Goal: Task Accomplishment & Management: Complete application form

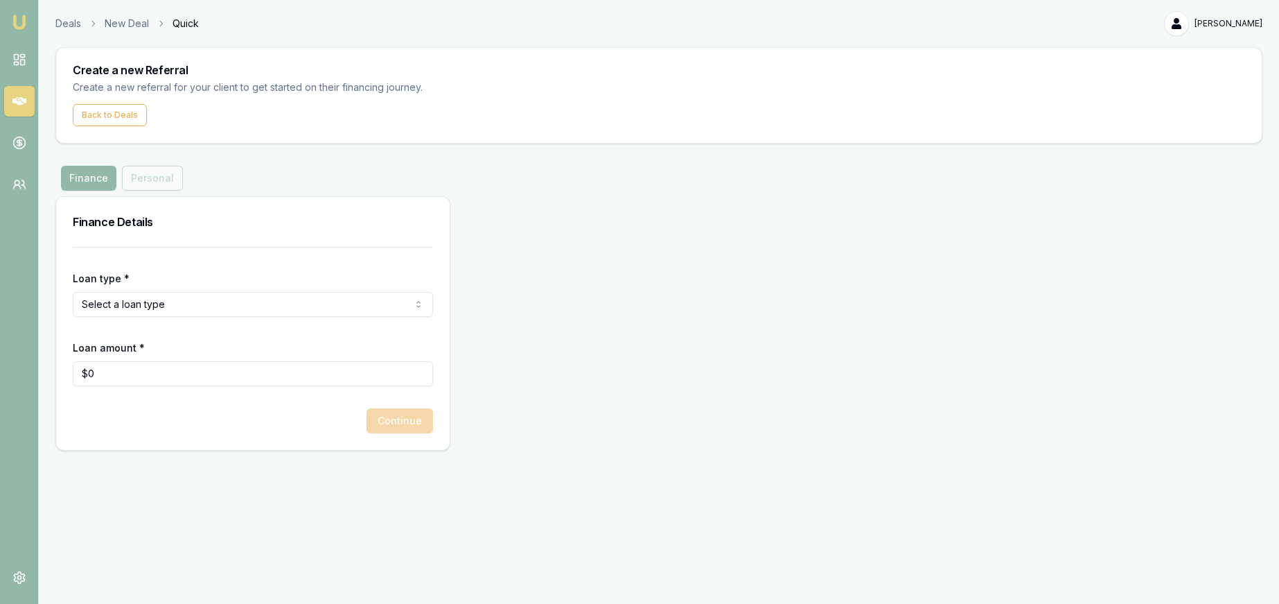
click at [200, 304] on html "Emu Money Deals New Deal Quick Paul Costoglou Toggle Menu Create a new Referral…" at bounding box center [639, 302] width 1279 height 604
select select "COMMERCIAL_ASSET"
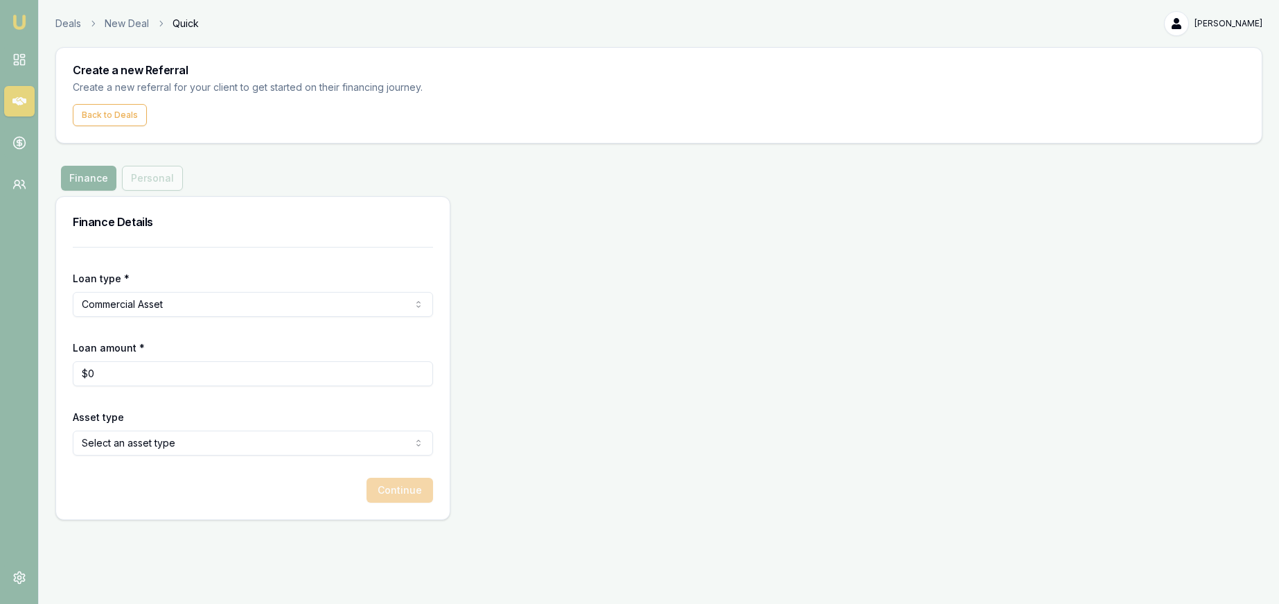
type input "0"
click at [188, 372] on input "0" at bounding box center [253, 373] width 360 height 25
drag, startPoint x: 188, startPoint y: 372, endPoint x: 76, endPoint y: 373, distance: 112.3
click at [76, 373] on input "0" at bounding box center [253, 373] width 360 height 25
click at [186, 434] on html "Emu Money Deals New Deal Quick Paul Costoglou Toggle Menu Create a new Referral…" at bounding box center [639, 302] width 1279 height 604
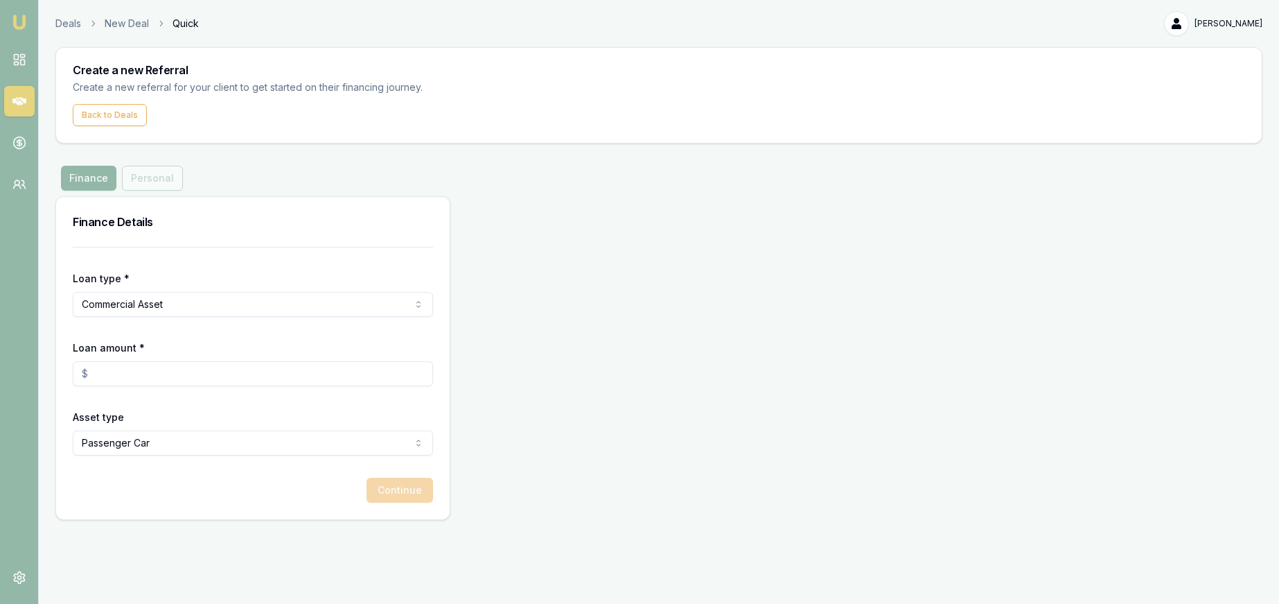
click at [161, 367] on input "Loan amount *" at bounding box center [253, 373] width 360 height 25
type input "4"
type input "$30,000"
click at [394, 489] on div "Continue" at bounding box center [253, 489] width 360 height 25
click at [403, 491] on div "Continue" at bounding box center [253, 489] width 360 height 25
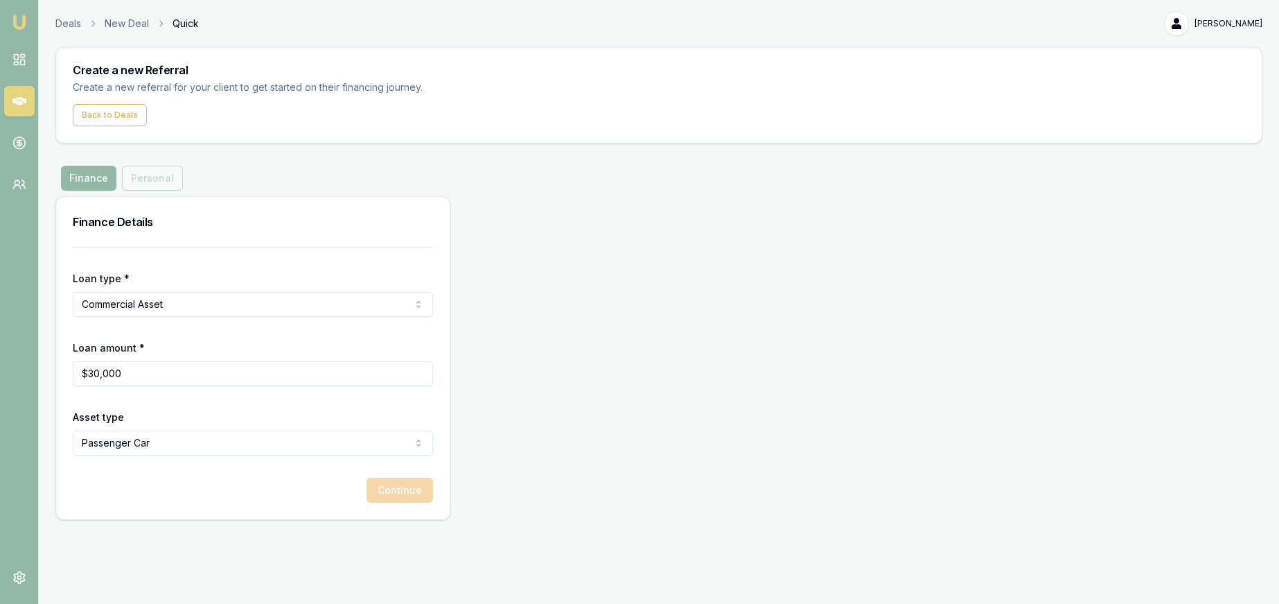
click at [231, 446] on html "Emu Money Deals New Deal Quick Paul Costoglou Toggle Menu Create a new Referral…" at bounding box center [639, 302] width 1279 height 604
click at [413, 491] on div "Continue" at bounding box center [253, 489] width 360 height 25
click at [160, 177] on div "Finance Personal" at bounding box center [121, 178] width 133 height 25
click at [118, 115] on button "Back to Deals" at bounding box center [110, 115] width 74 height 22
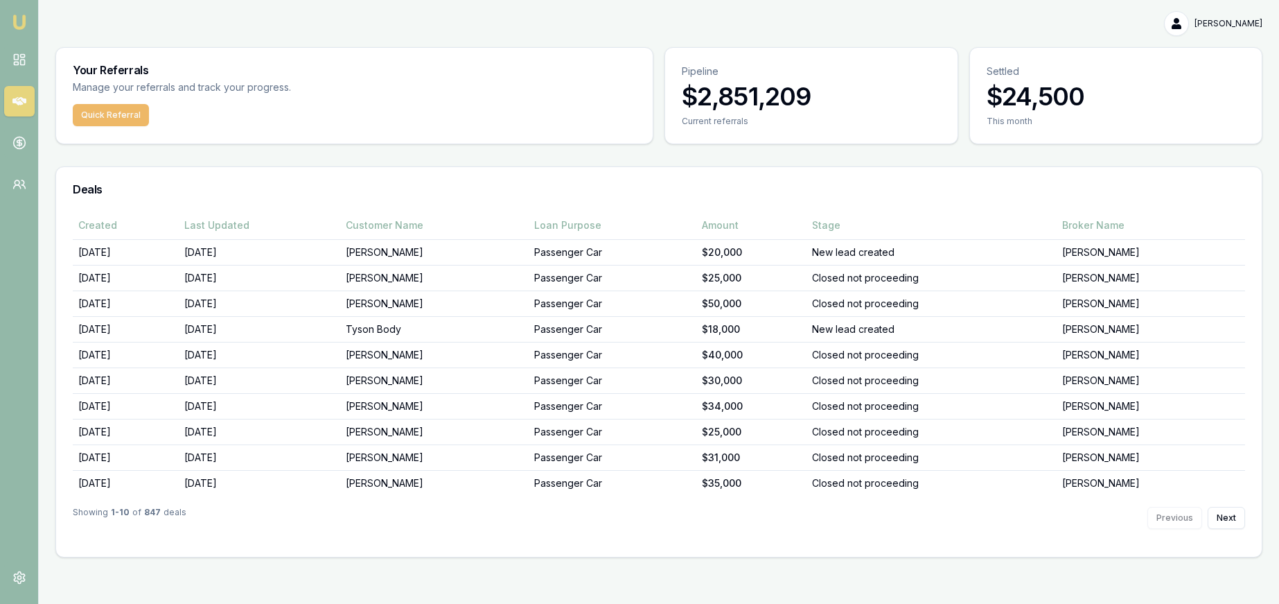
click at [106, 118] on button "Quick Referral" at bounding box center [111, 115] width 76 height 22
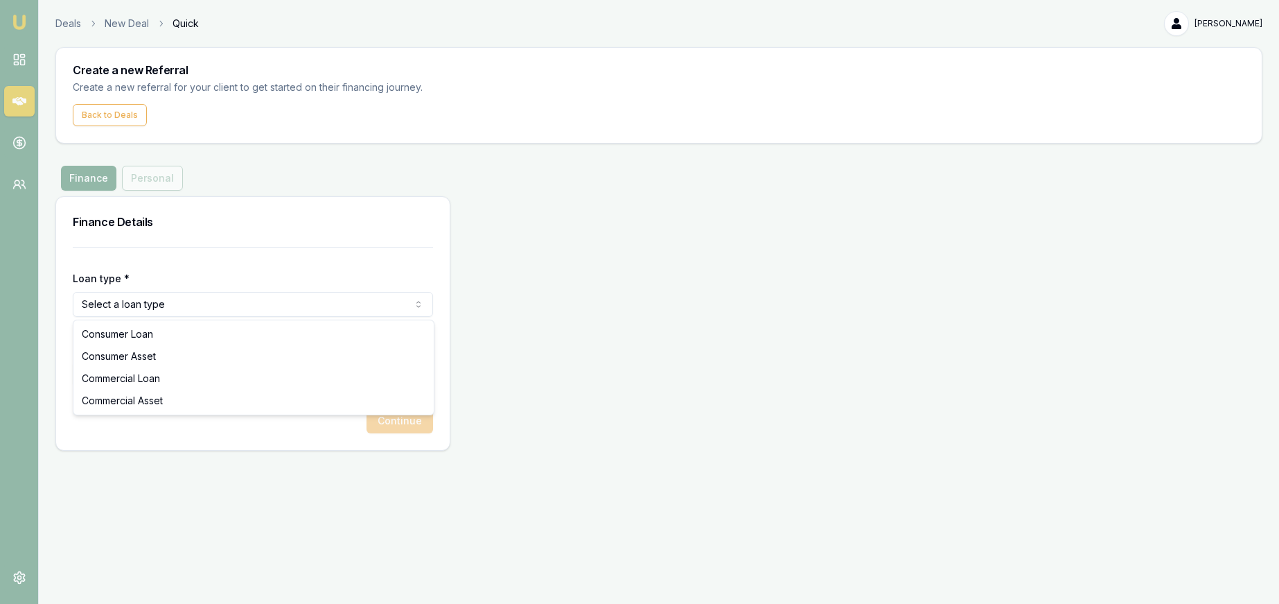
click at [188, 310] on html "Emu Money Deals New Deal Quick Paul Costoglou Toggle Menu Create a new Referral…" at bounding box center [639, 302] width 1279 height 604
select select "COMMERCIAL_ASSET"
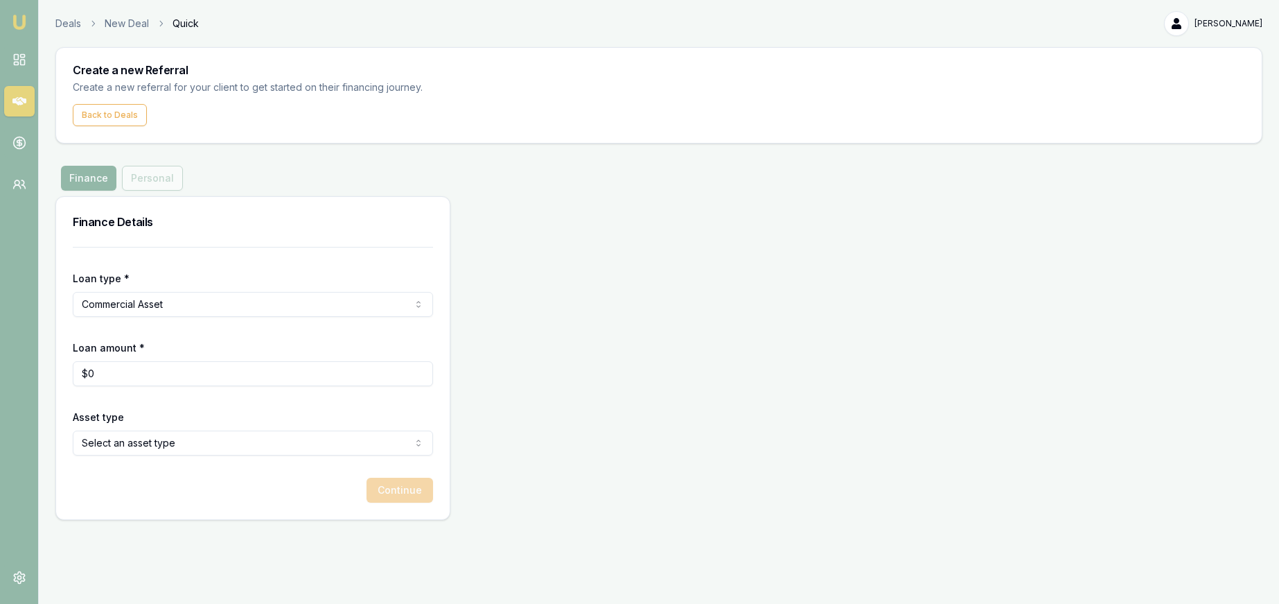
drag, startPoint x: 140, startPoint y: 353, endPoint x: 142, endPoint y: 365, distance: 12.6
click at [139, 353] on div "Loan amount * $0" at bounding box center [253, 362] width 360 height 47
click at [143, 365] on input "0" at bounding box center [253, 373] width 360 height 25
type input "$30,000"
click at [200, 440] on html "Emu Money Deals New Deal Quick Paul Costoglou Toggle Menu Create a new Referral…" at bounding box center [639, 302] width 1279 height 604
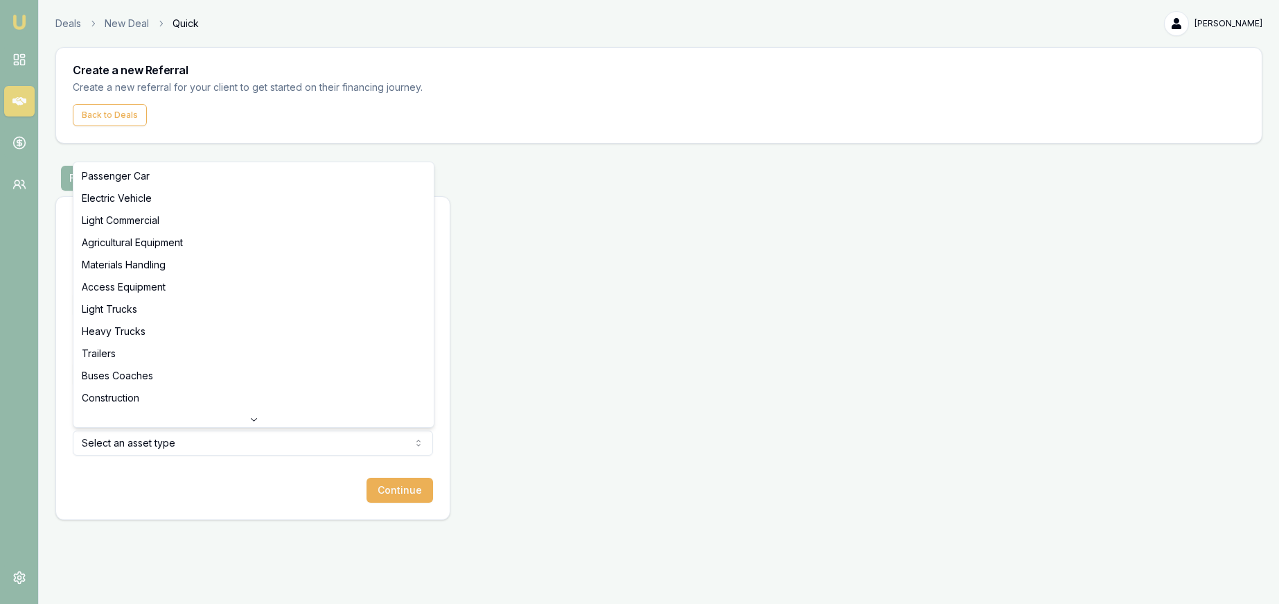
drag, startPoint x: 202, startPoint y: 169, endPoint x: 283, endPoint y: 256, distance: 118.7
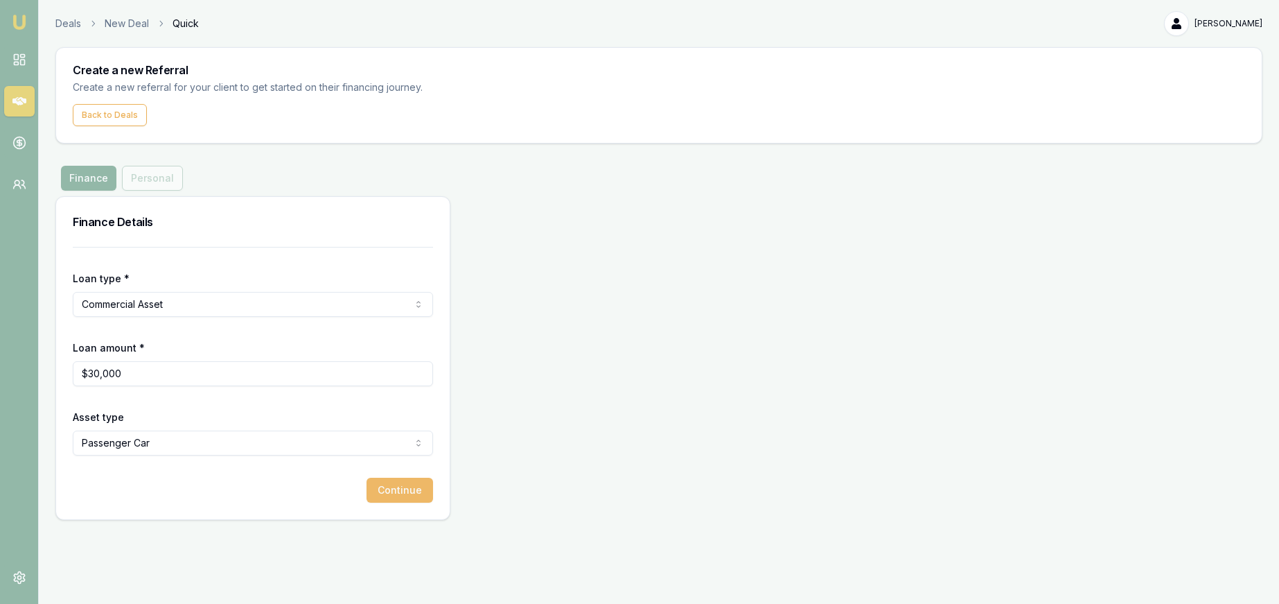
click at [417, 491] on button "Continue" at bounding box center [400, 489] width 67 height 25
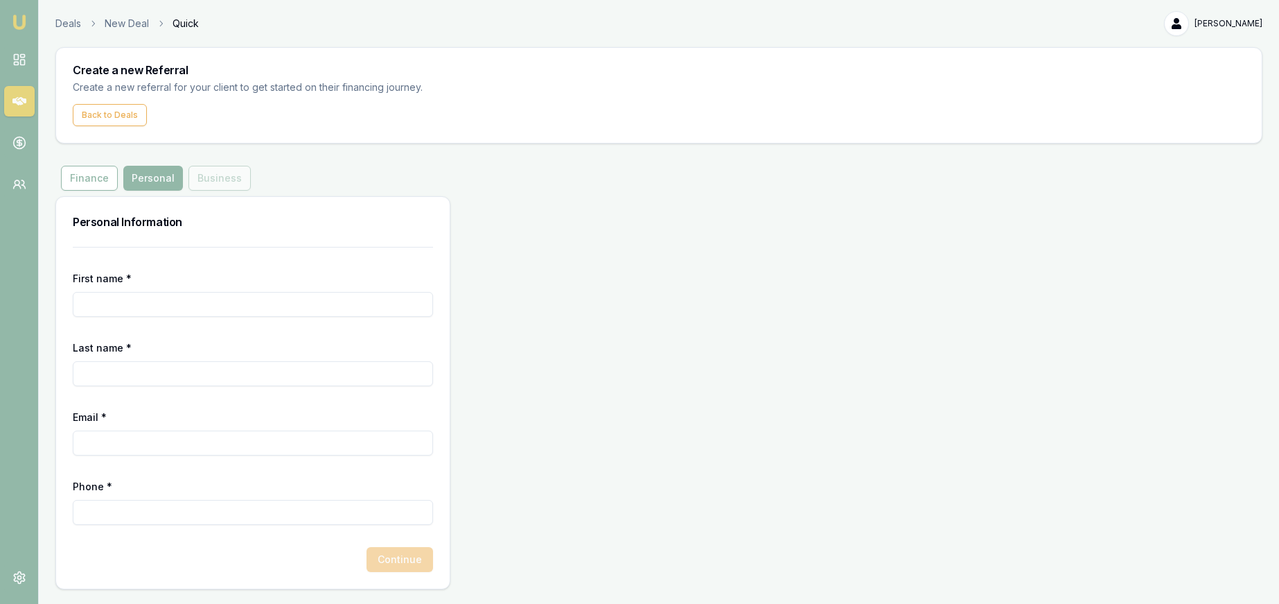
click at [168, 298] on input "First name *" at bounding box center [253, 304] width 360 height 25
click at [139, 300] on input "Abdul" at bounding box center [253, 304] width 360 height 25
type input "Abdul khaliq"
click at [112, 367] on input "Last name *" at bounding box center [253, 373] width 360 height 25
click at [123, 301] on input "Abdul khaliq" at bounding box center [253, 304] width 360 height 25
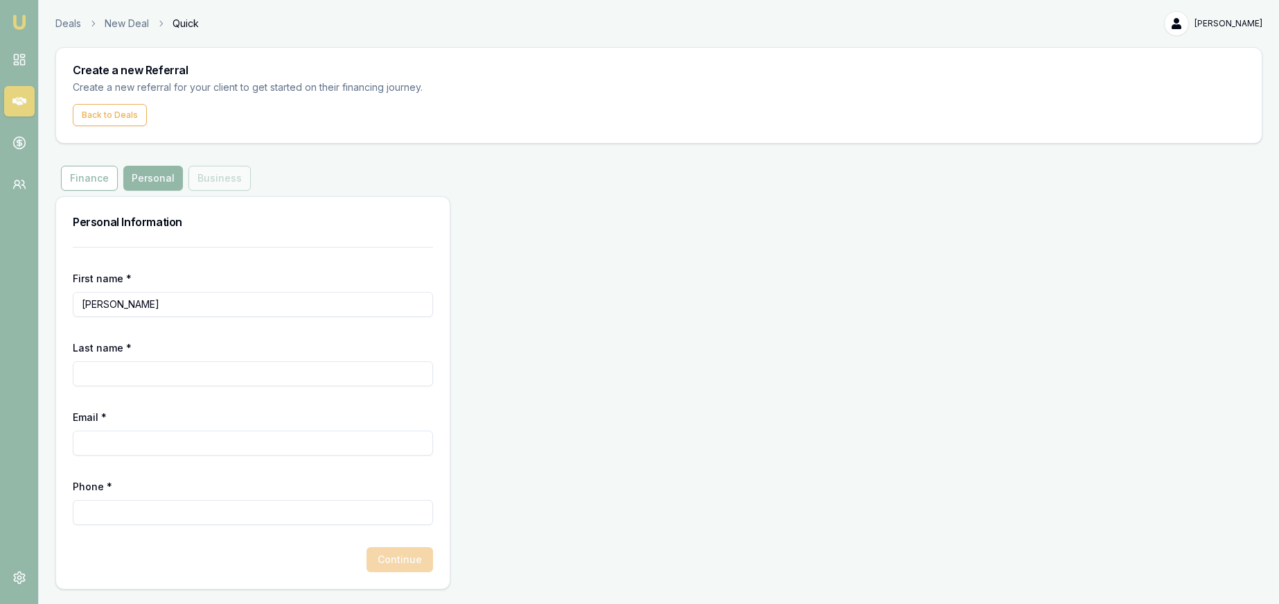
click at [123, 301] on input "Abdul khaliq" at bounding box center [253, 304] width 360 height 25
click at [118, 370] on input "Last name *" at bounding box center [253, 373] width 360 height 25
type input "Ghafoori"
click at [135, 446] on input "Email *" at bounding box center [253, 442] width 360 height 25
type input "nice_akmal@hotmail.com"
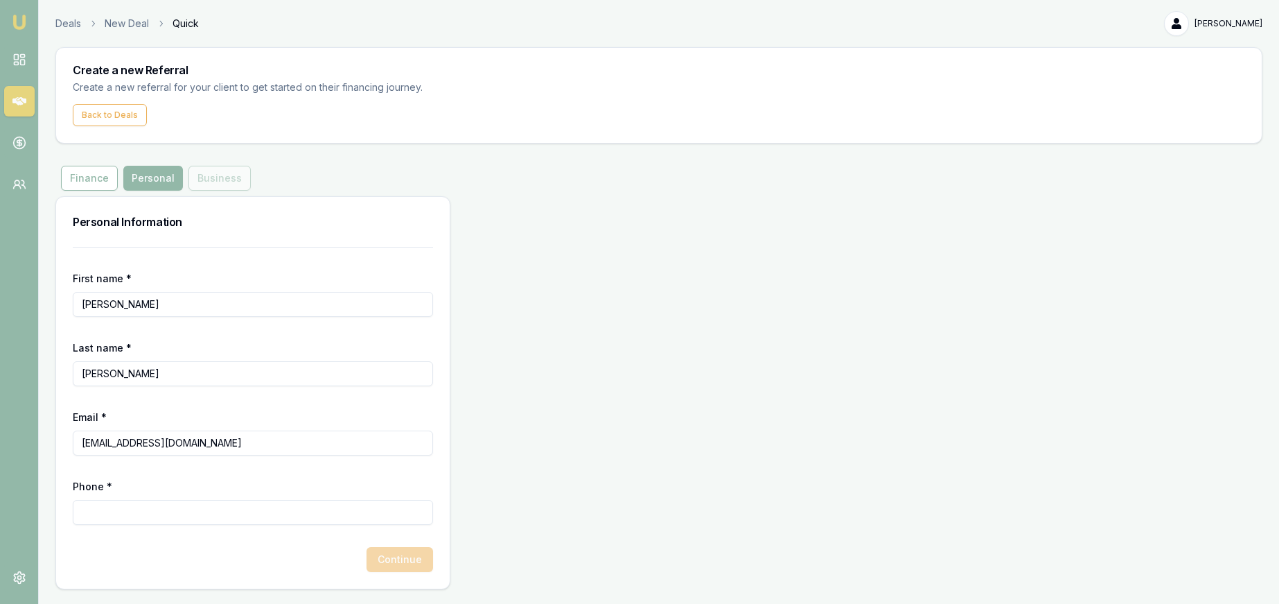
click at [133, 518] on input "Phone *" at bounding box center [253, 512] width 360 height 25
type input "0416 894 090"
click at [382, 561] on button "Continue" at bounding box center [400, 559] width 67 height 25
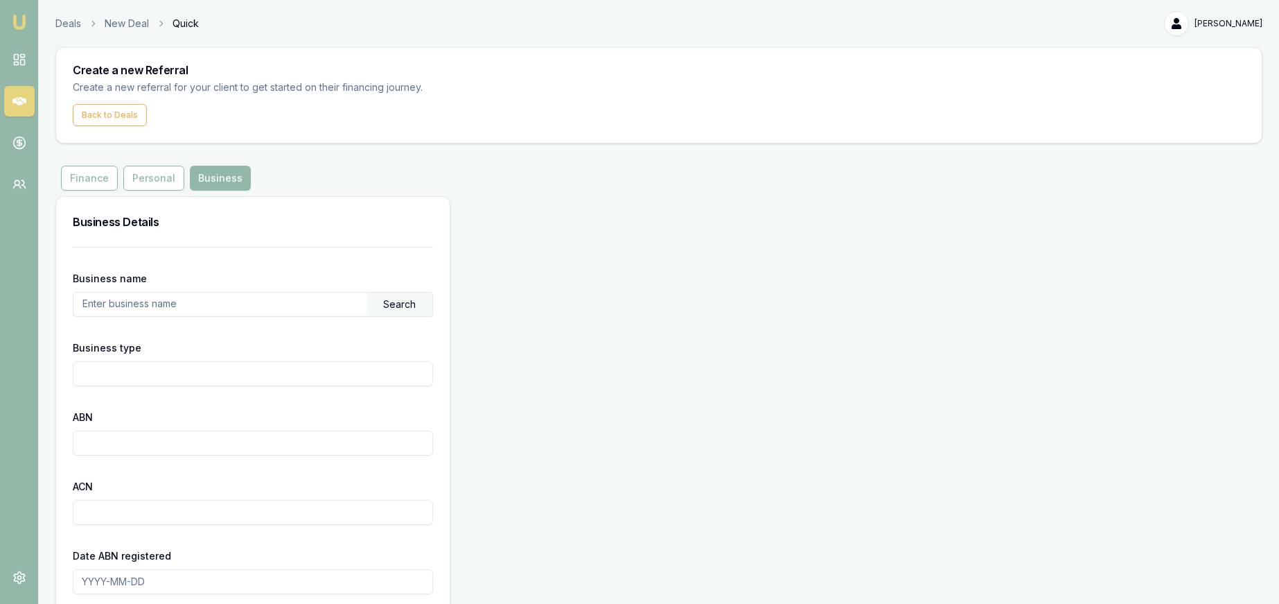
click at [216, 313] on input "text" at bounding box center [219, 303] width 293 height 22
type input "Afghan Gems and Jewel"
click at [376, 299] on div "Search" at bounding box center [400, 304] width 66 height 24
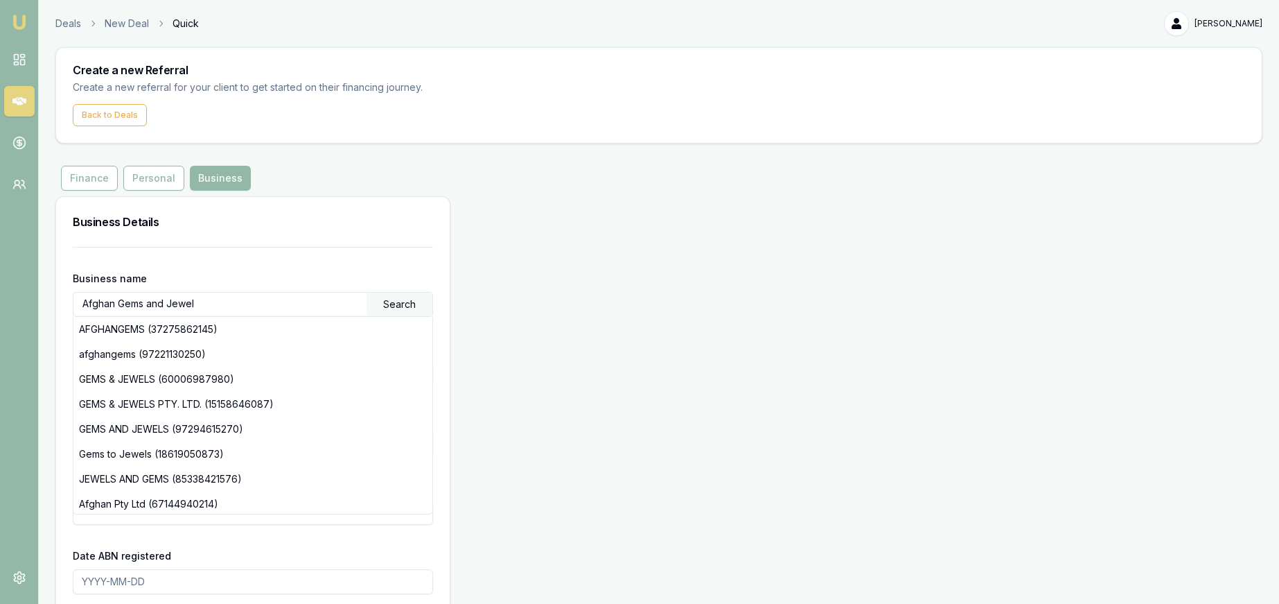
click at [254, 304] on input "Afghan Gems and Jewel" at bounding box center [219, 303] width 293 height 22
drag, startPoint x: 254, startPoint y: 304, endPoint x: 58, endPoint y: 301, distance: 196.1
click at [58, 301] on div "Business name Afghan Gems and Jewel Search AFGHANGEMS (37275862145) afghangems …" at bounding box center [253, 556] width 394 height 619
click at [225, 266] on form "Business name Search AFGHANGEMS (37275862145) afghangems (97221130250) GEMS & J…" at bounding box center [253, 548] width 360 height 602
click at [504, 362] on div "Business Details Business name Search AFGHANGEMS (37275862145) afghangems (9722…" at bounding box center [658, 531] width 1207 height 670
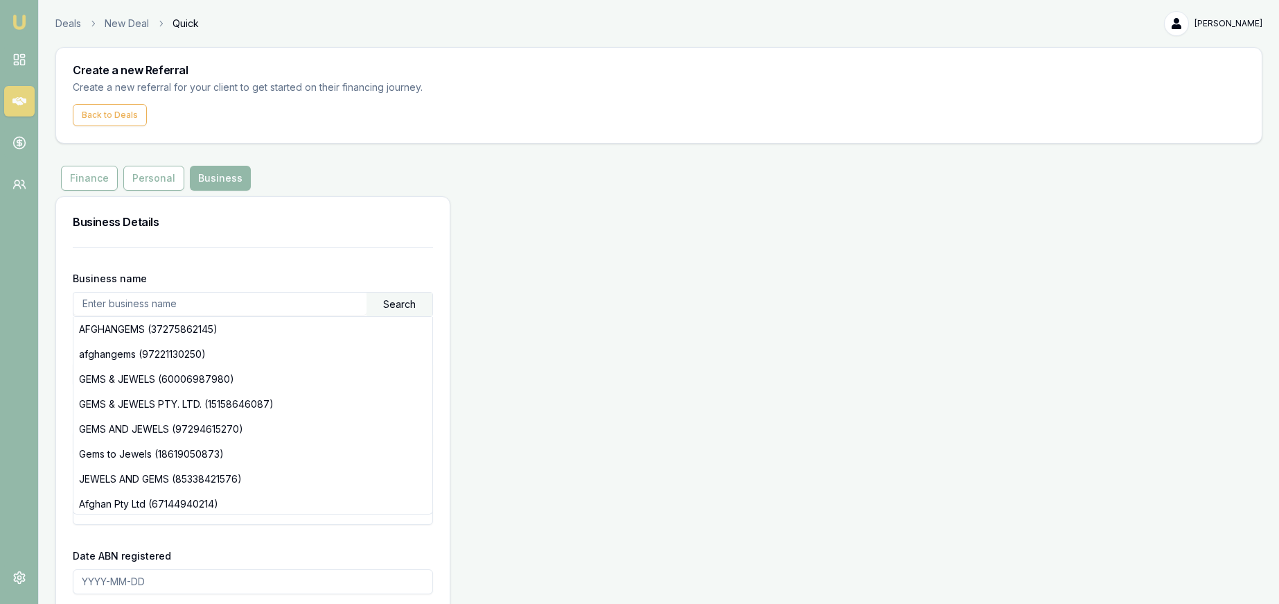
click at [328, 307] on input "text" at bounding box center [219, 303] width 293 height 22
click at [337, 270] on div "Business name Search AFGHANGEMS (37275862145) afghangems (97221130250) GEMS & J…" at bounding box center [253, 293] width 360 height 47
click at [204, 288] on div "Business name Search AFGHANGEMS (37275862145) afghangems (97221130250) GEMS & J…" at bounding box center [253, 293] width 360 height 47
click at [203, 293] on input "text" at bounding box center [219, 303] width 293 height 22
click at [501, 374] on div "Business Details Business name Afghan Gems & Jewellry Search AFGHANGEMS (372758…" at bounding box center [658, 531] width 1207 height 670
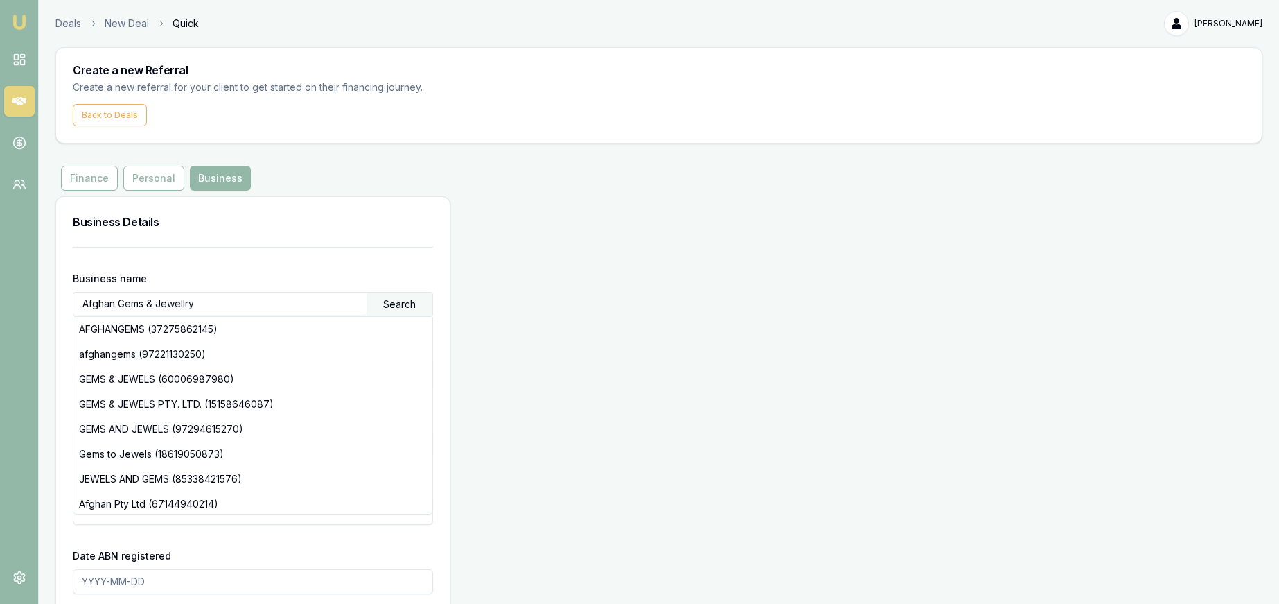
click at [398, 310] on div "Search" at bounding box center [400, 304] width 66 height 24
click at [313, 281] on div "Business name Afghan Gems & Jewellry Search AFGHANGEMS (37275862145) afghangems…" at bounding box center [253, 293] width 360 height 47
click at [306, 272] on div "Business name Afghan Gems & Jewellry Search AFGHANGEMS (37275862145) afghangems…" at bounding box center [253, 293] width 360 height 47
click at [387, 301] on div "Search" at bounding box center [400, 304] width 66 height 24
drag, startPoint x: 327, startPoint y: 251, endPoint x: 324, endPoint y: 258, distance: 7.7
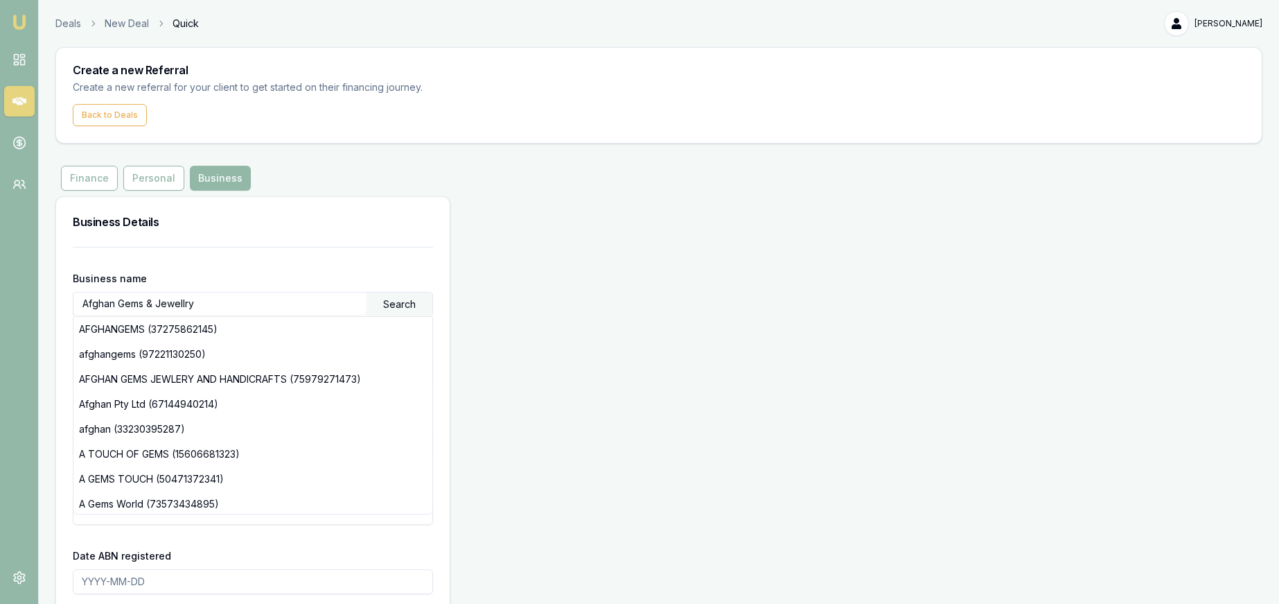
click at [327, 251] on form "Business name Afghan Gems & Jewellry Search AFGHANGEMS (37275862145) afghangems…" at bounding box center [253, 548] width 360 height 602
drag, startPoint x: 344, startPoint y: 559, endPoint x: 340, endPoint y: 547, distance: 12.1
click at [344, 558] on div "Date ABN registered" at bounding box center [253, 570] width 360 height 47
drag, startPoint x: 331, startPoint y: 541, endPoint x: 342, endPoint y: 545, distance: 11.2
click at [331, 541] on form "Business name Afghan Gems & Jewellry Search AFGHANGEMS (37275862145) afghangems…" at bounding box center [253, 548] width 360 height 602
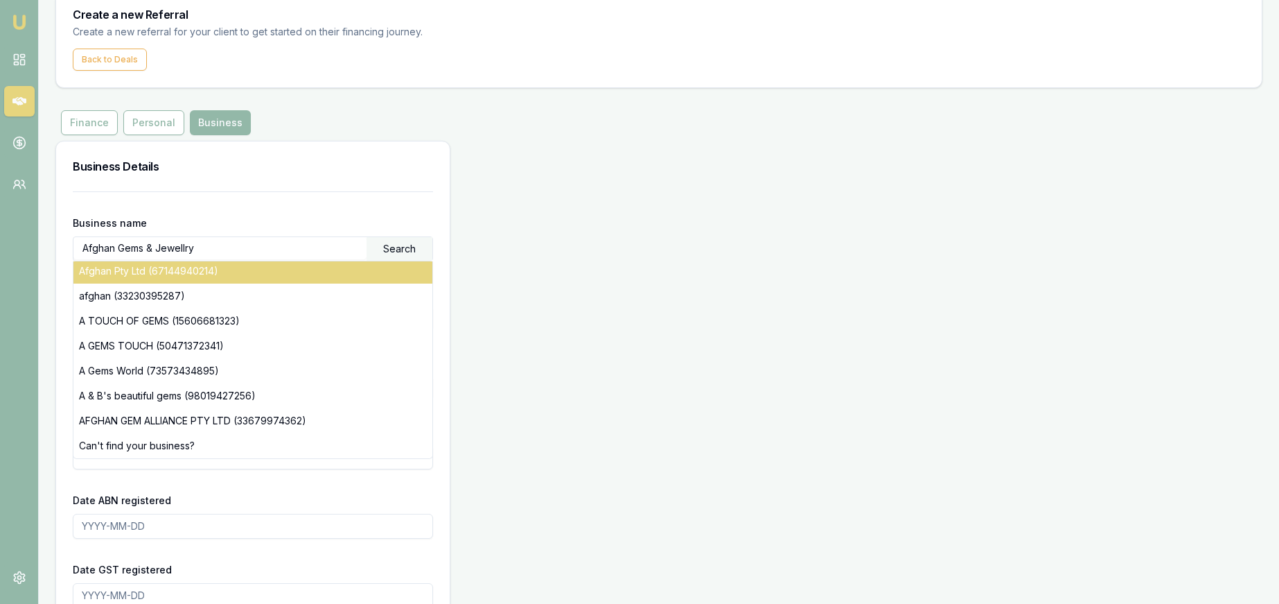
scroll to position [274, 0]
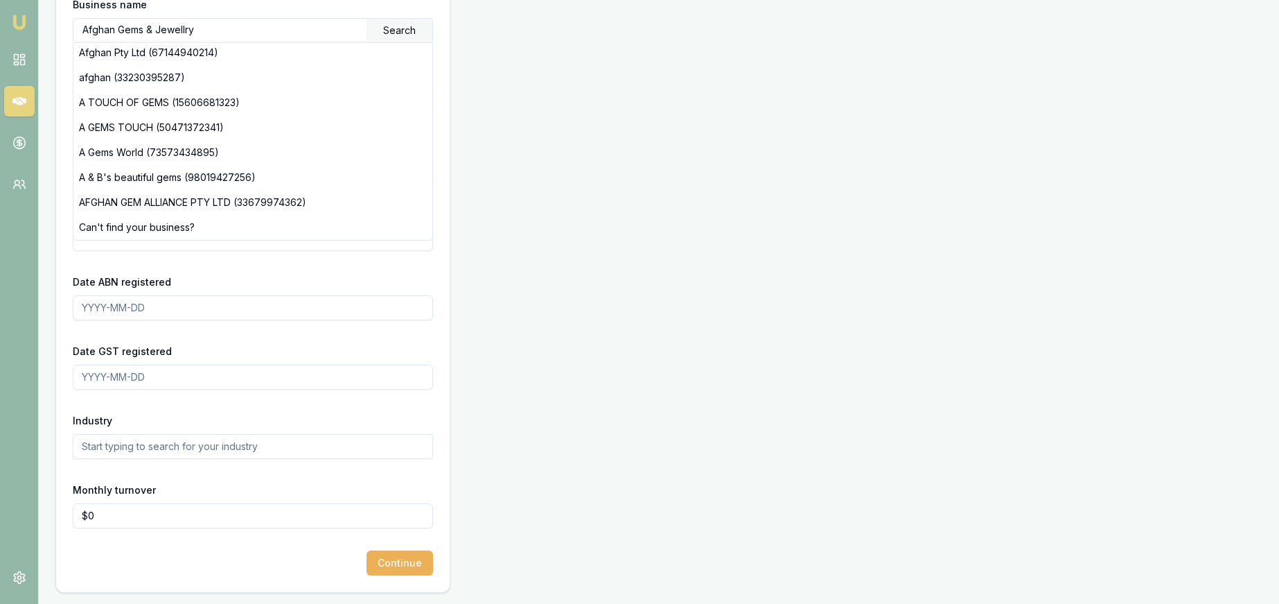
click at [351, 280] on div "Date ABN registered" at bounding box center [253, 296] width 360 height 47
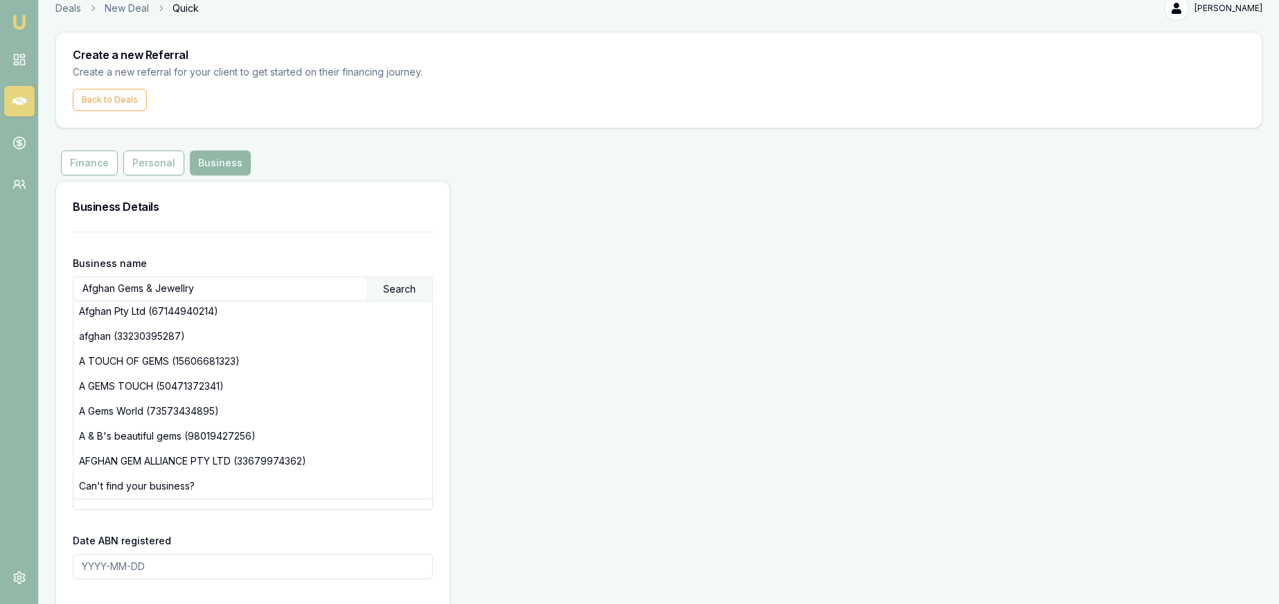
scroll to position [0, 0]
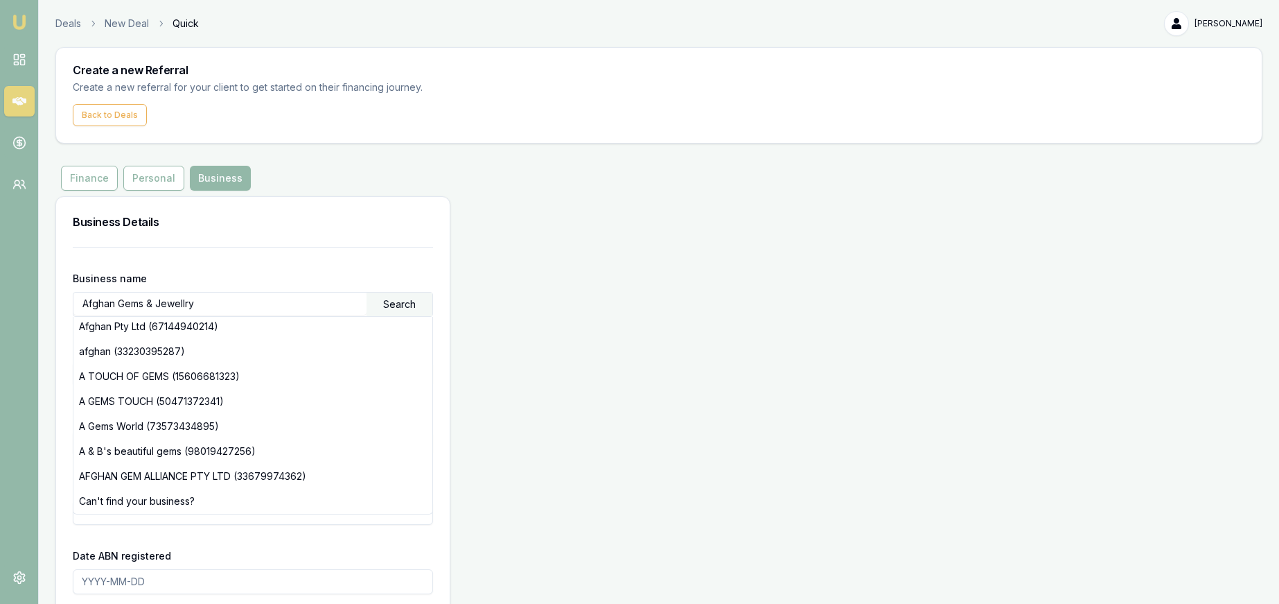
drag, startPoint x: 240, startPoint y: 327, endPoint x: 220, endPoint y: 326, distance: 20.8
click at [240, 327] on div "Afghan Pty Ltd (67144940214)" at bounding box center [252, 326] width 359 height 25
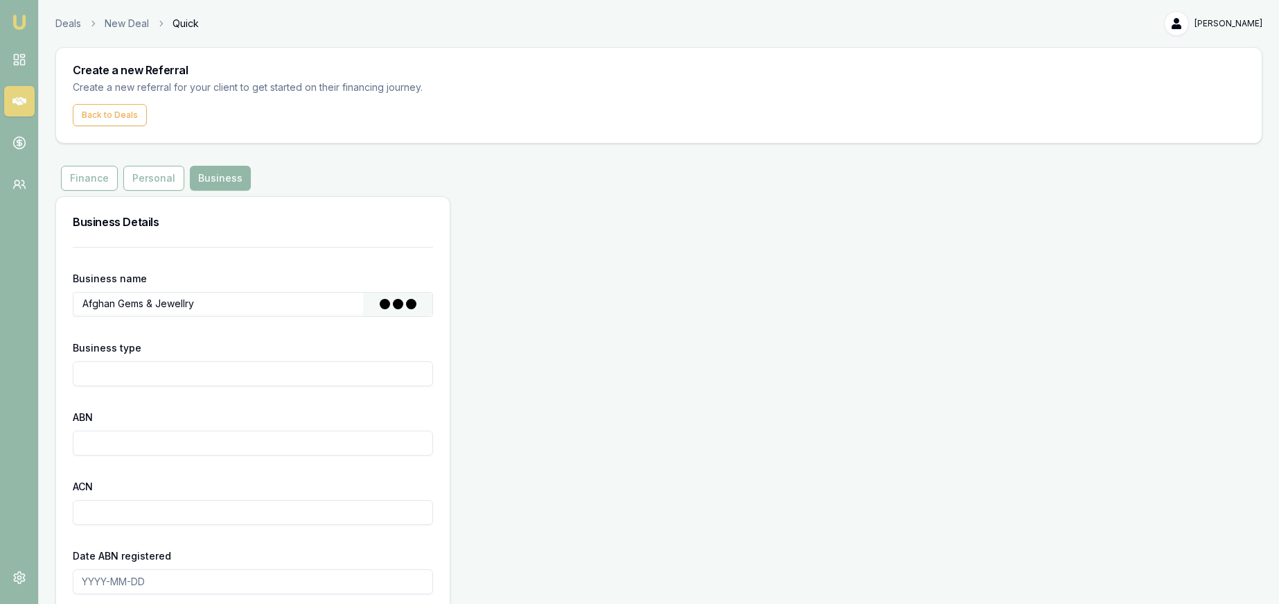
type input "Afghan Pty Ltd"
type input "Australian Private Company"
type input "67144940214"
type input "144940214"
type input "2010-06-30"
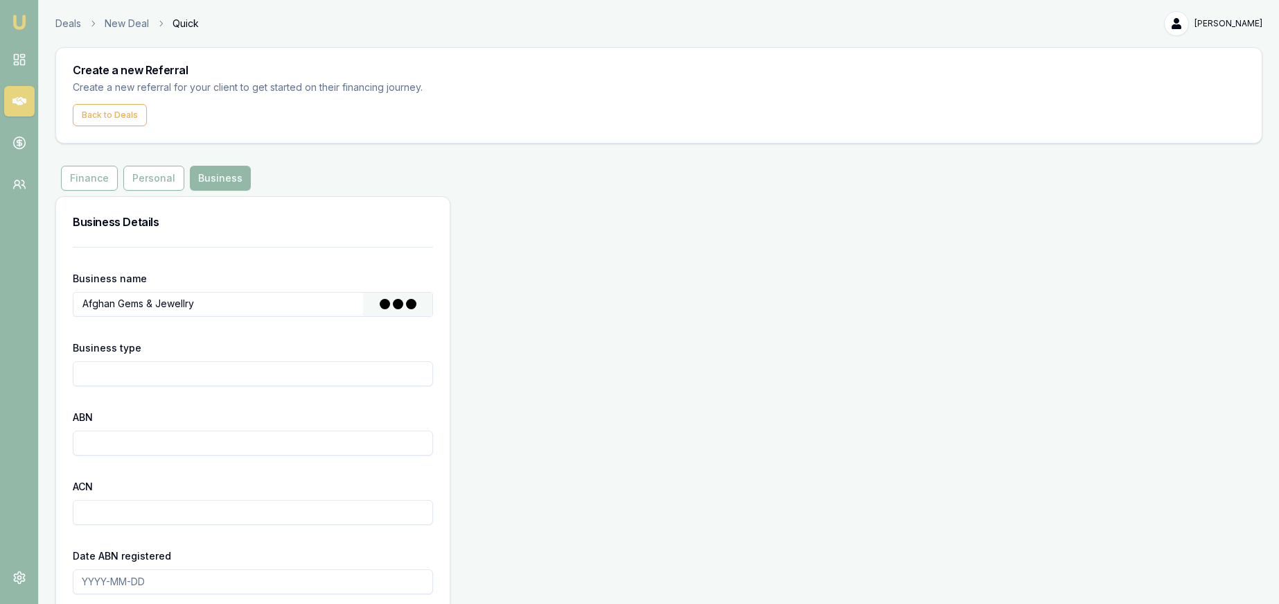
type input "2014-10-01"
click at [226, 376] on input "Australian Private Company" at bounding box center [253, 373] width 360 height 25
drag, startPoint x: 195, startPoint y: 446, endPoint x: 51, endPoint y: 435, distance: 144.5
click at [51, 435] on main "Create a new Referral Create a new referral for your client to get started on t…" at bounding box center [659, 456] width 1240 height 819
type input "75979271473"
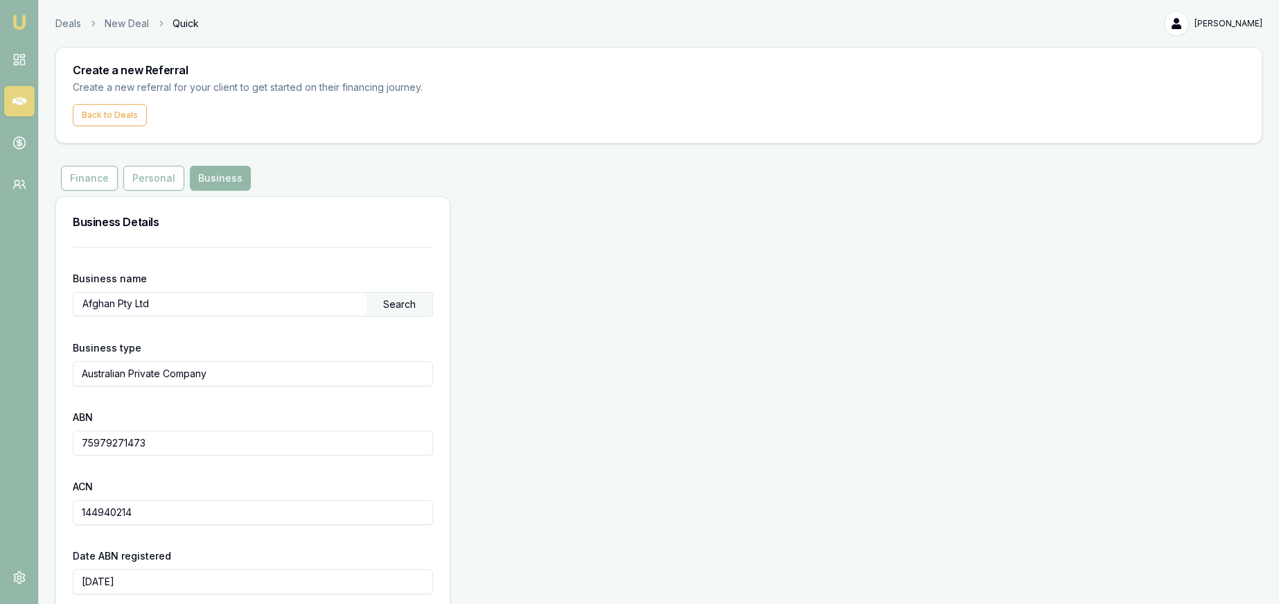
click at [215, 370] on input "Australian Private Company" at bounding box center [253, 373] width 360 height 25
click at [226, 376] on input "Australian Private Company" at bounding box center [253, 373] width 360 height 25
drag, startPoint x: 148, startPoint y: 372, endPoint x: 74, endPoint y: 377, distance: 74.3
click at [74, 377] on input "Australian Private Company" at bounding box center [253, 373] width 360 height 25
type input "Sole Trader"
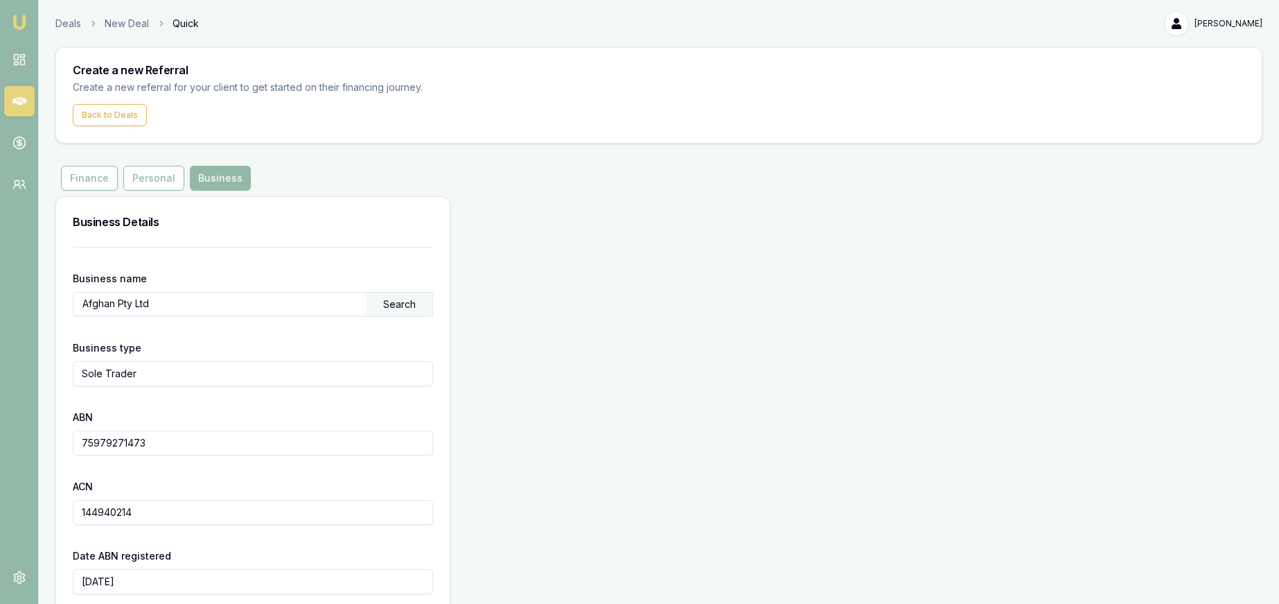
drag, startPoint x: 213, startPoint y: 307, endPoint x: 67, endPoint y: 303, distance: 146.3
click at [67, 303] on div "Business name Afghan Pty Ltd Search Business type Sole Trader ABN 75979271473 A…" at bounding box center [253, 556] width 394 height 619
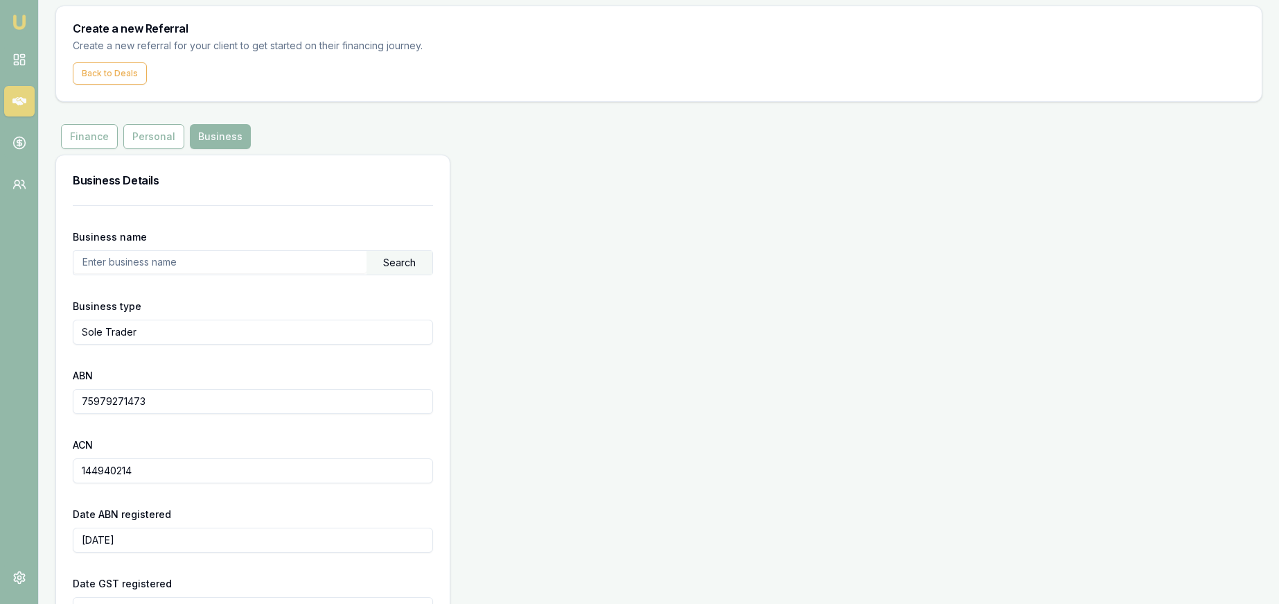
scroll to position [53, 0]
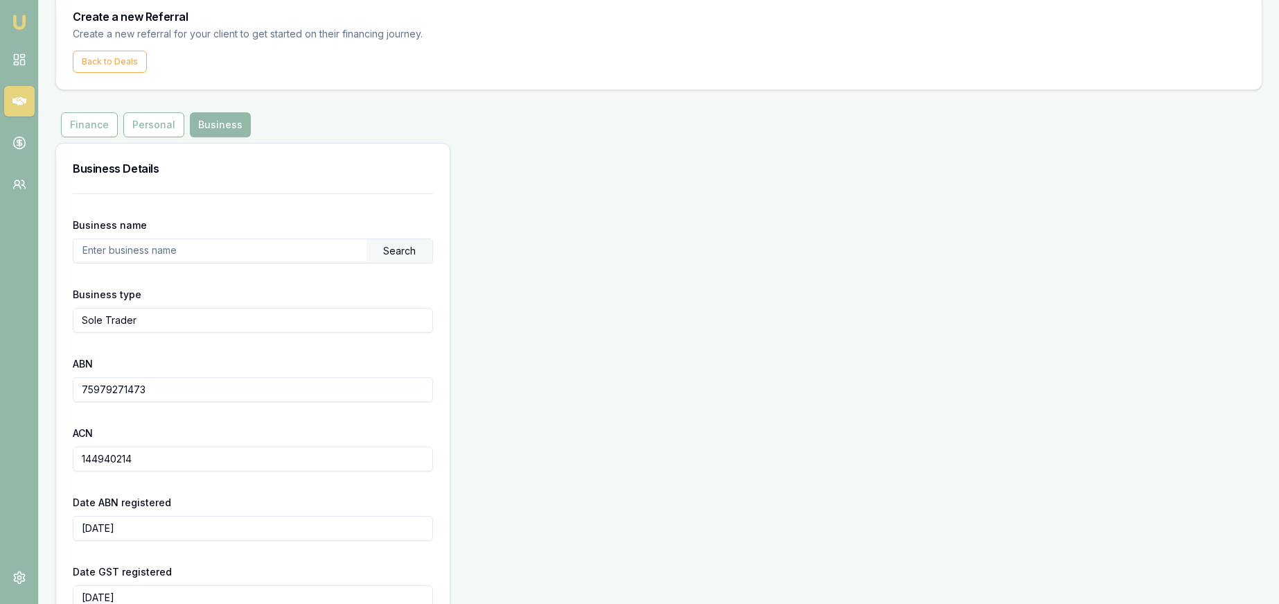
click at [182, 382] on input "75979271473" at bounding box center [253, 389] width 360 height 25
drag, startPoint x: 184, startPoint y: 383, endPoint x: 153, endPoint y: 383, distance: 31.2
click at [148, 382] on input "75979271473" at bounding box center [253, 389] width 360 height 25
drag, startPoint x: 163, startPoint y: 387, endPoint x: 67, endPoint y: 394, distance: 95.9
click at [59, 392] on div "Business name Search Business type Sole Trader ABN 75979271473 ACN 144940214 Da…" at bounding box center [253, 502] width 394 height 619
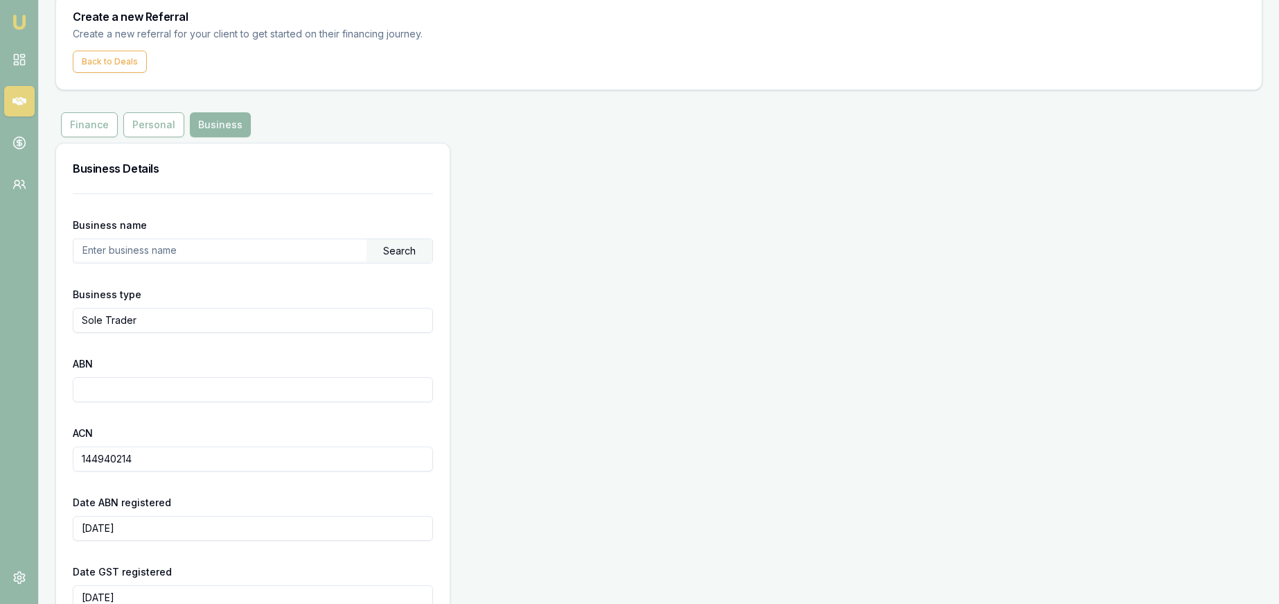
type input "75979271473"
click at [183, 252] on input "text" at bounding box center [219, 250] width 293 height 22
paste input "75979271473"
click at [376, 254] on div "Search" at bounding box center [400, 251] width 66 height 24
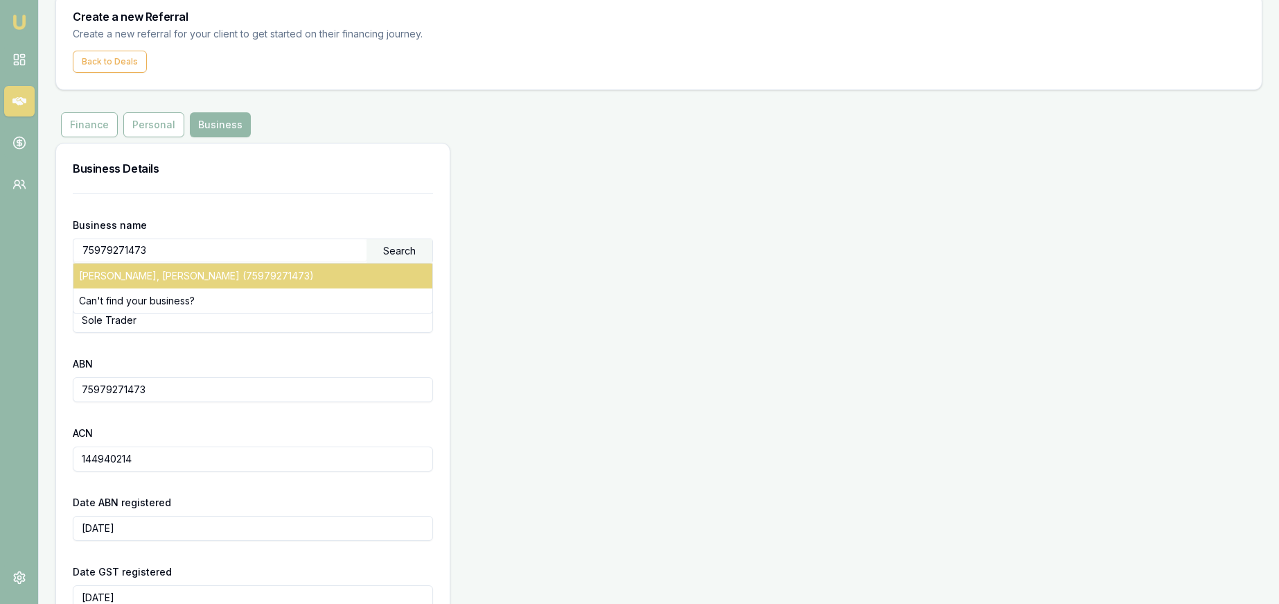
click at [263, 270] on div "GHAFOORI, ABDUL KHALIQ (75979271473)" at bounding box center [252, 275] width 359 height 25
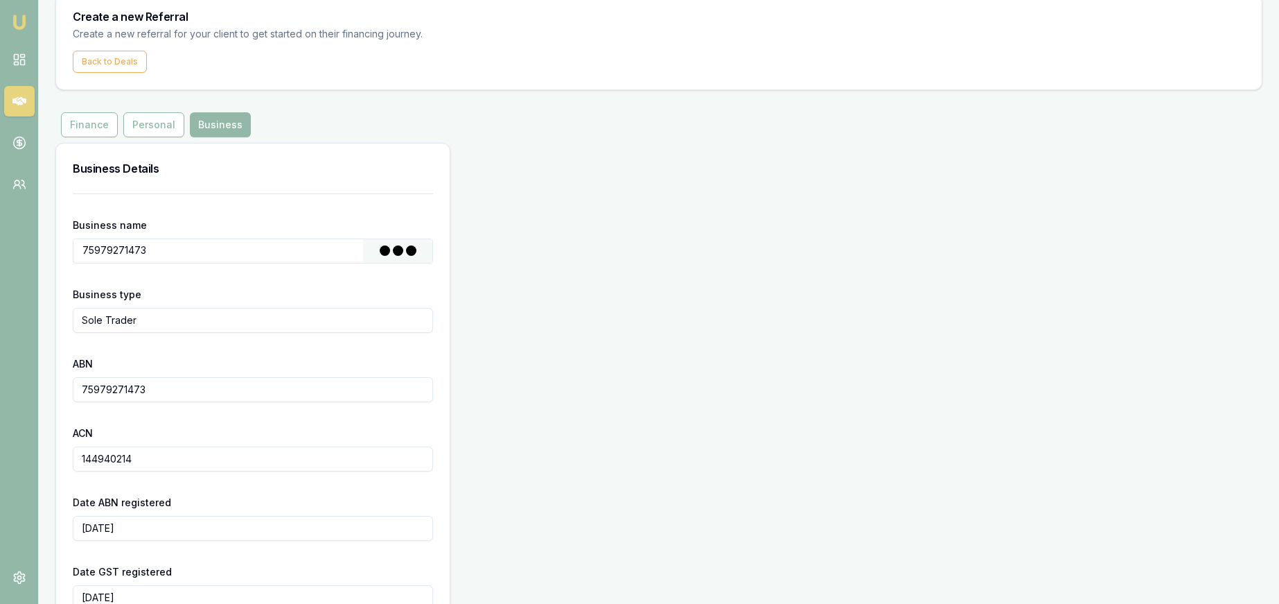
type input "GHAFOORI, ABDUL KHALIQ"
type input "Individual/Sole Trader"
type input "2024-03-14"
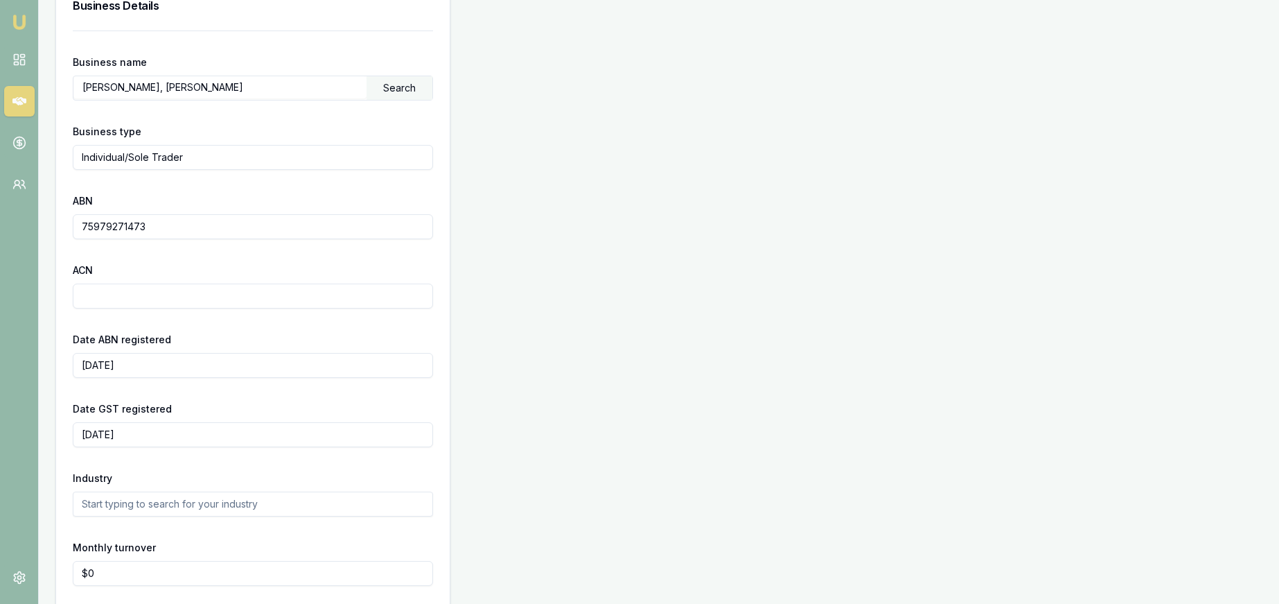
scroll to position [274, 0]
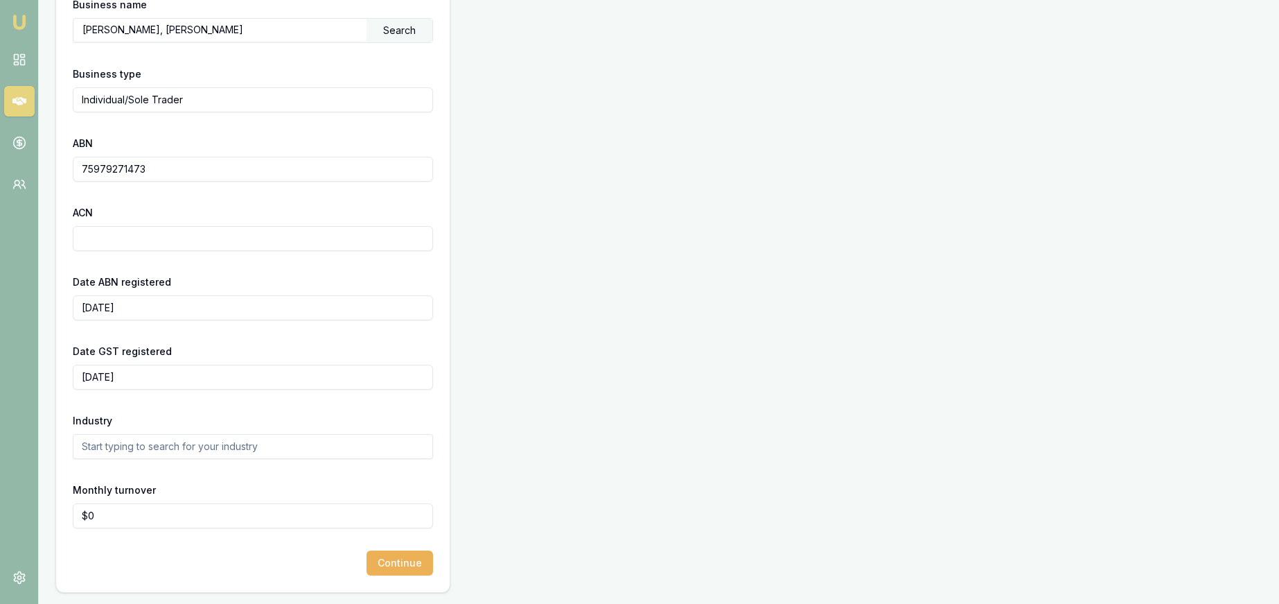
click at [184, 454] on input "text" at bounding box center [253, 446] width 360 height 25
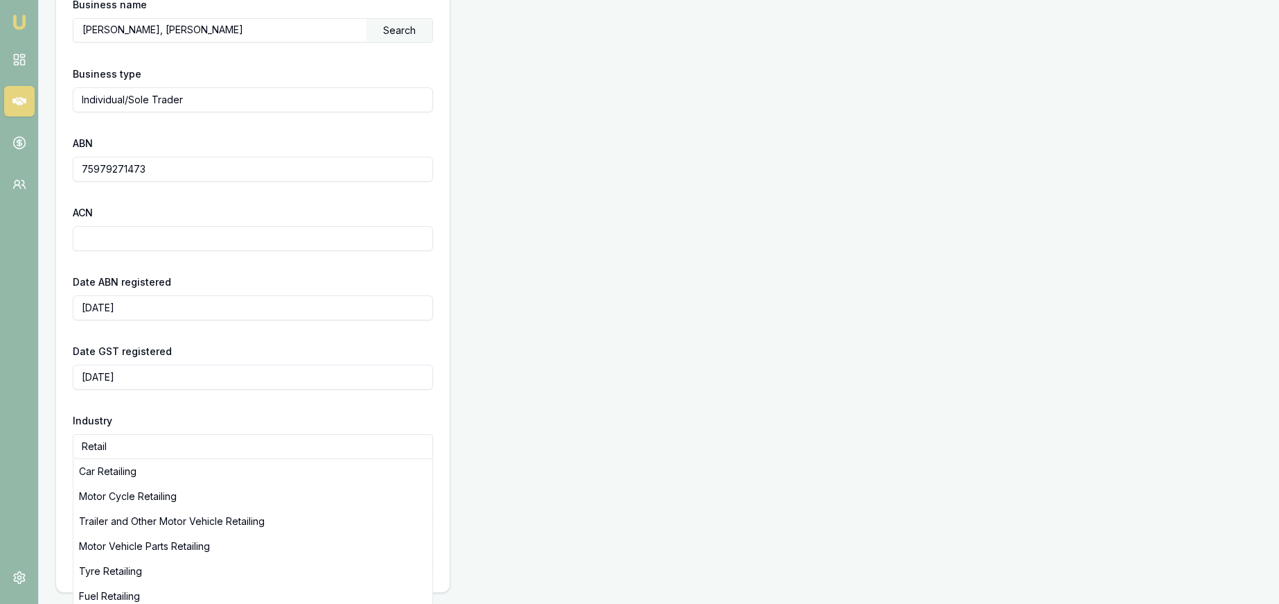
click at [336, 412] on div "Industry Retail Car Retailing Motor Cycle Retailing Trailer and Other Motor Veh…" at bounding box center [253, 435] width 360 height 47
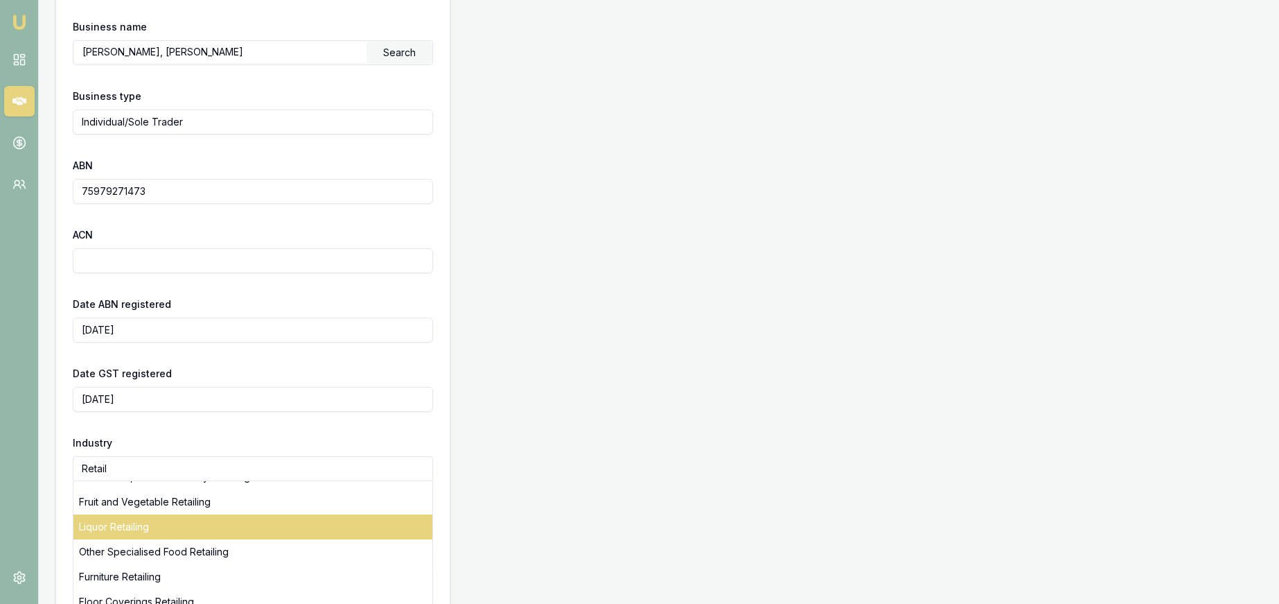
scroll to position [225, 0]
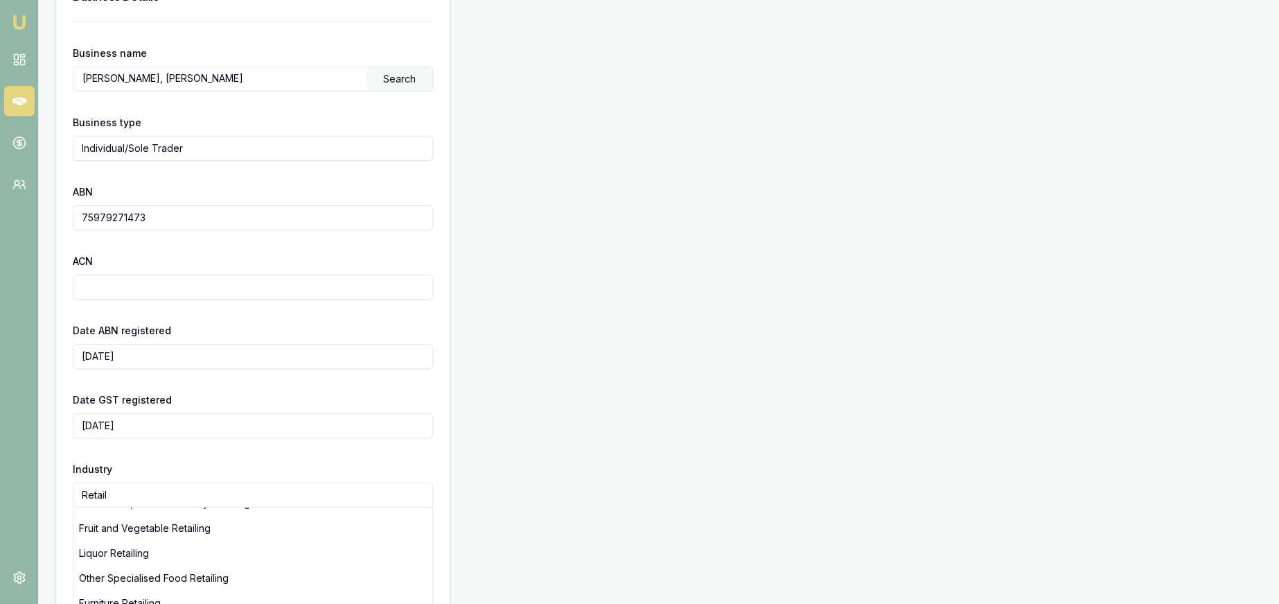
click at [262, 465] on div "Industry Retail Car Retailing Motor Cycle Retailing Trailer and Other Motor Veh…" at bounding box center [253, 483] width 360 height 47
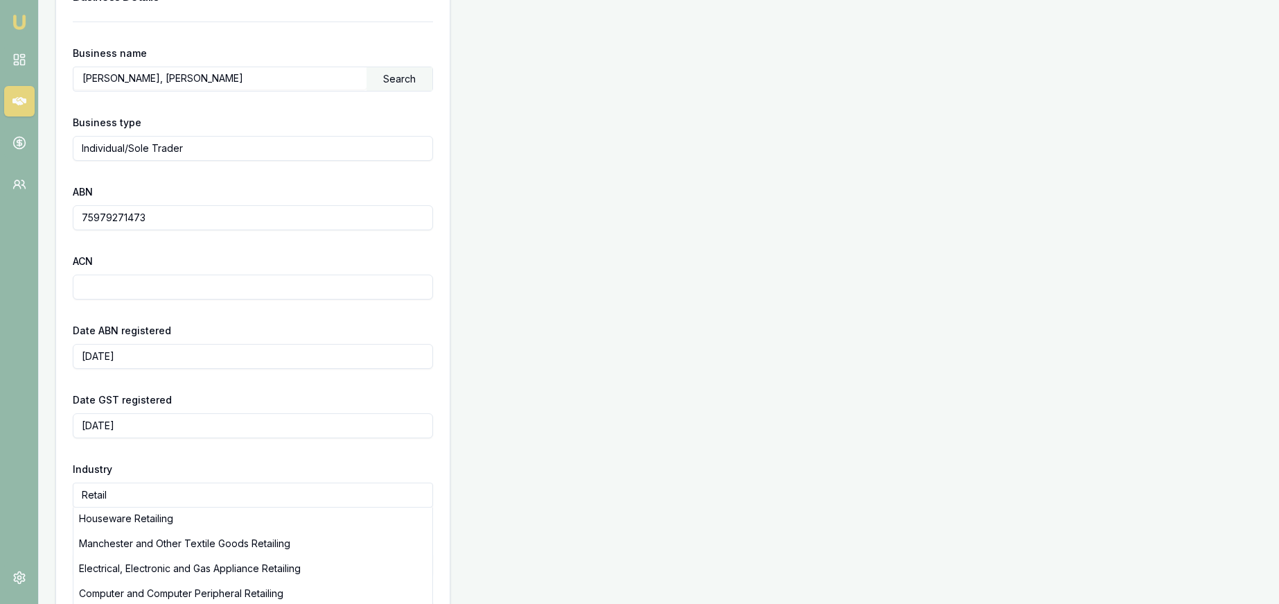
scroll to position [326, 0]
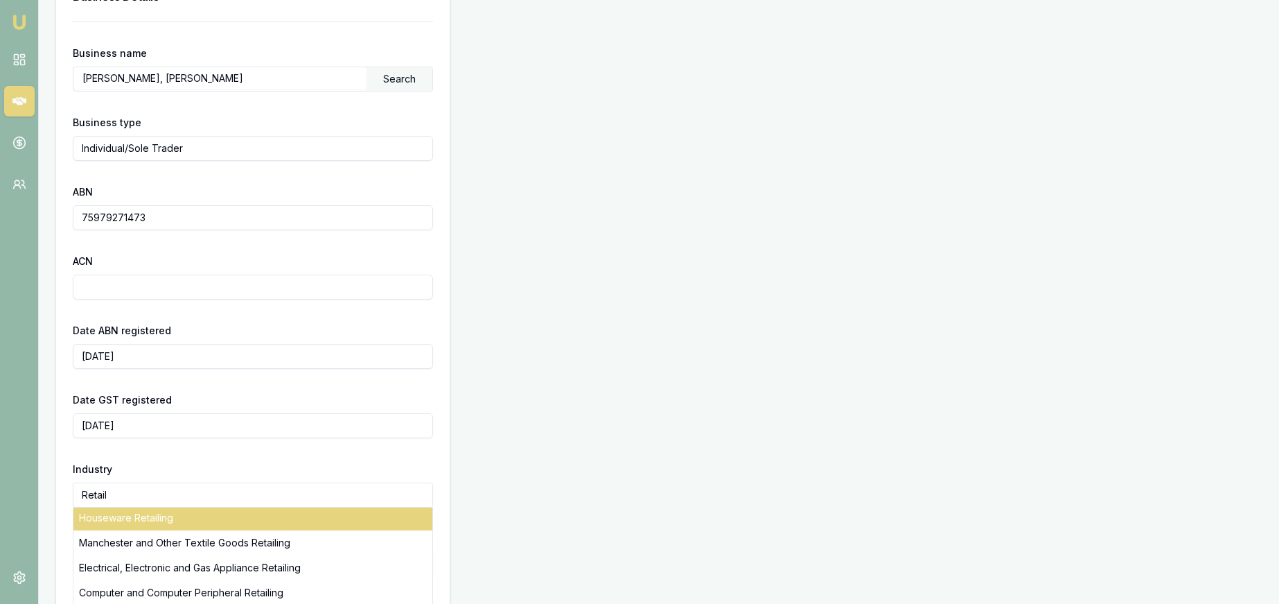
click at [204, 523] on div "Houseware Retailing" at bounding box center [252, 517] width 359 height 25
type input "Houseware Retailing"
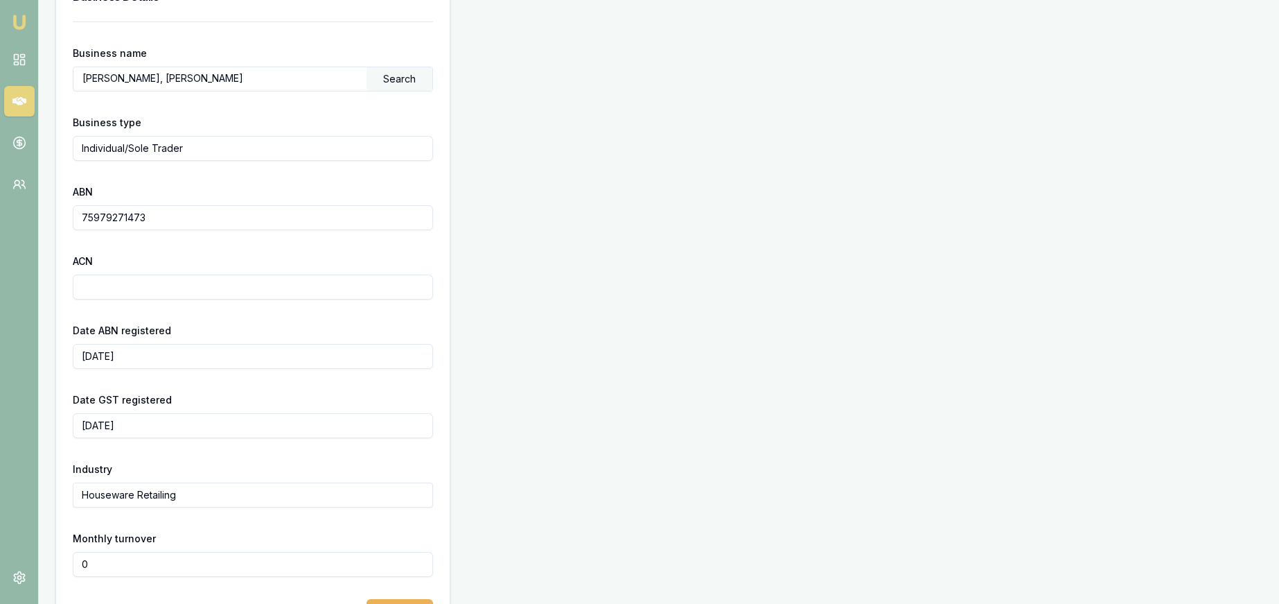
click at [132, 557] on input "0" at bounding box center [253, 564] width 360 height 25
type input "$5,000"
click at [361, 524] on form "Business name GHAFOORI, ABDUL KHALIQ Search Business type Individual/Sole Trade…" at bounding box center [253, 322] width 360 height 602
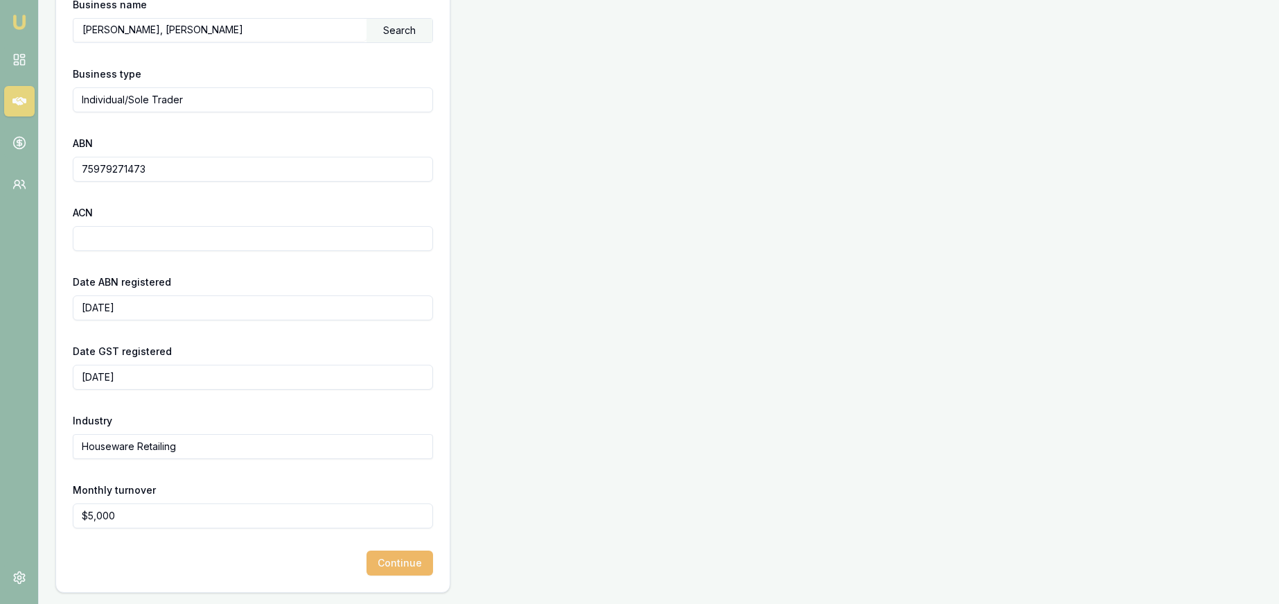
click at [397, 557] on button "Continue" at bounding box center [400, 562] width 67 height 25
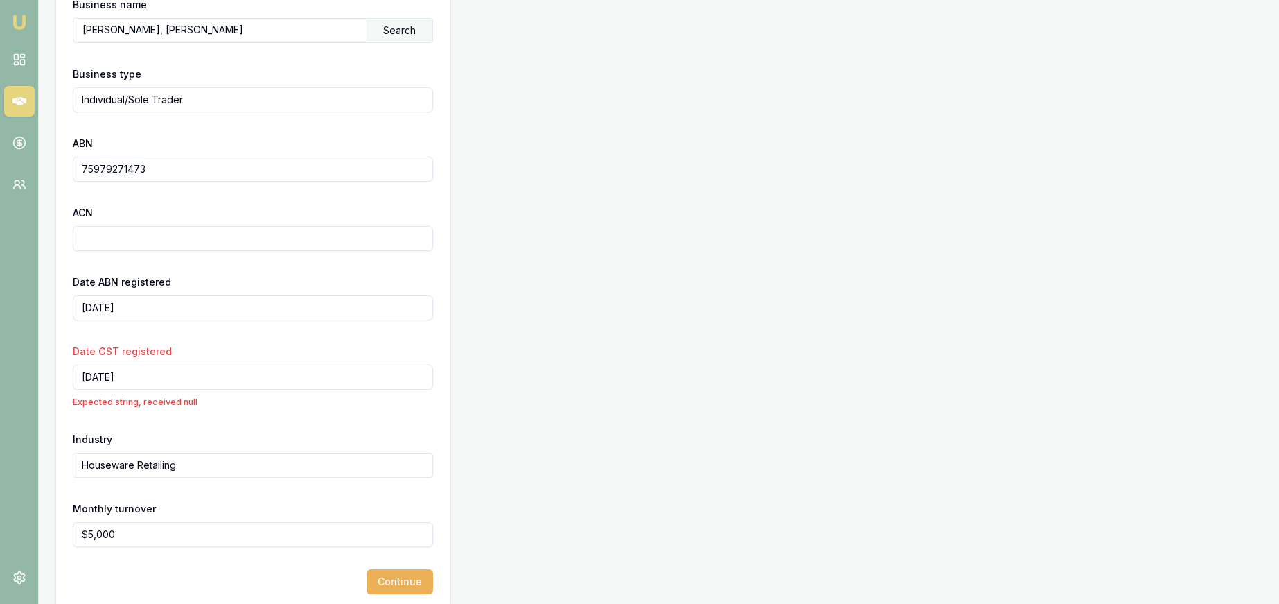
click at [146, 375] on input "2014-10-01" at bounding box center [253, 376] width 360 height 25
drag, startPoint x: 150, startPoint y: 376, endPoint x: 65, endPoint y: 370, distance: 85.5
click at [64, 370] on div "Business name GHAFOORI, ABDUL KHALIQ Search Business type Individual/Sole Trade…" at bounding box center [253, 291] width 394 height 637
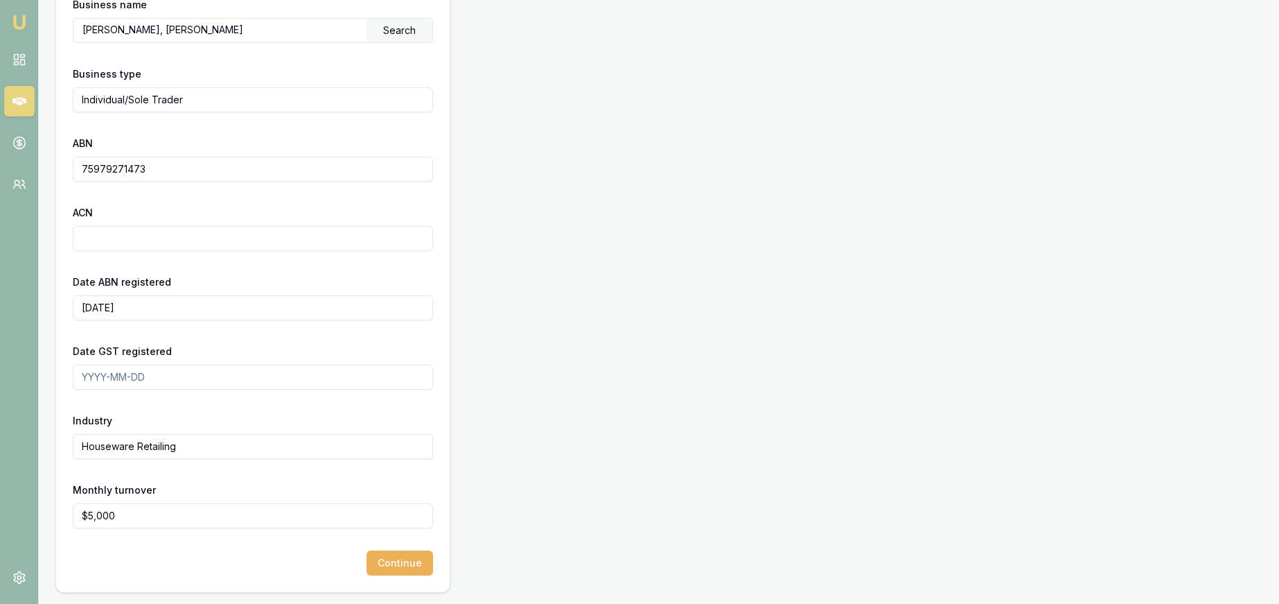
type input "0"
click at [410, 556] on button "Continue" at bounding box center [400, 562] width 67 height 25
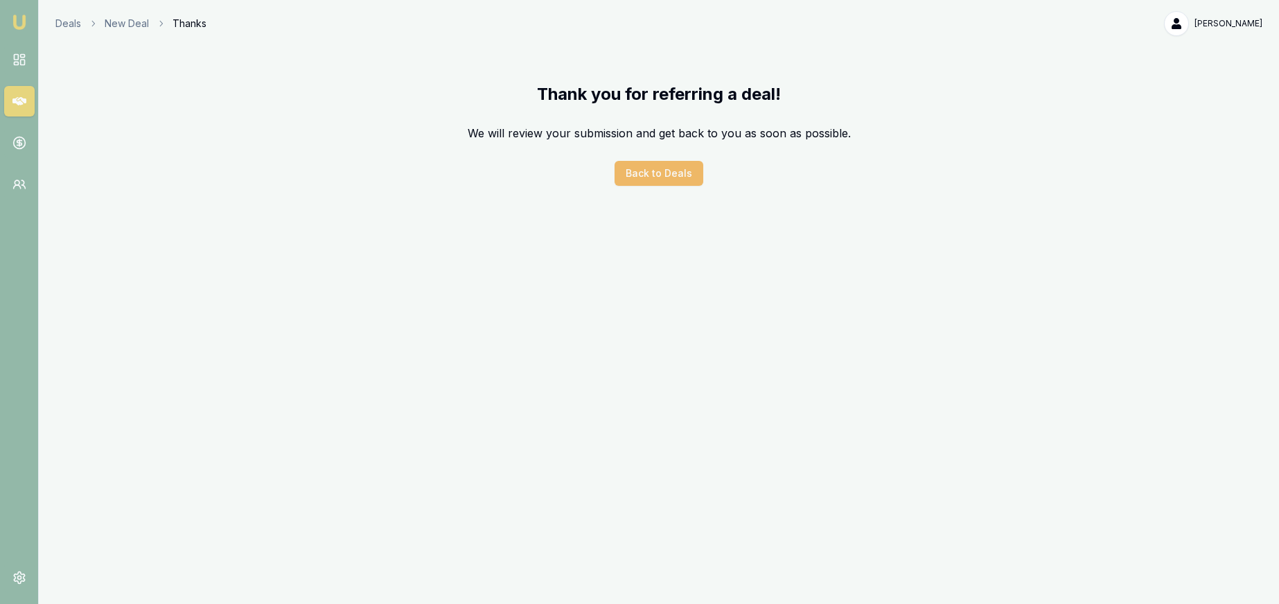
click at [658, 174] on button "Back to Deals" at bounding box center [659, 173] width 89 height 25
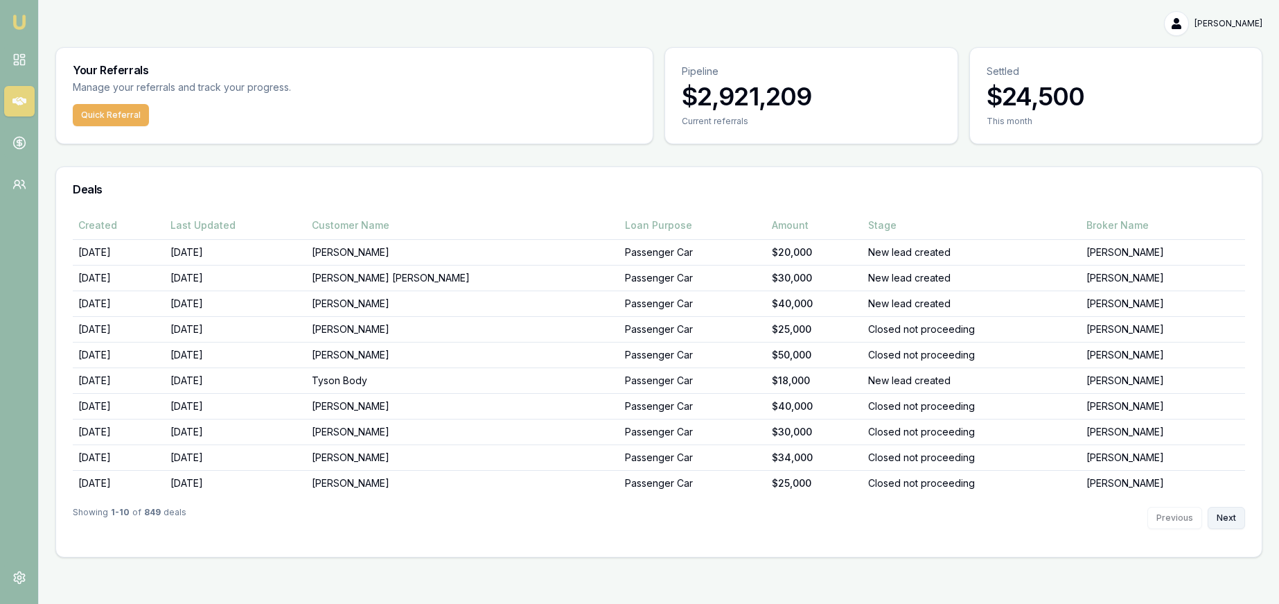
click at [1236, 513] on button "Next" at bounding box center [1226, 518] width 37 height 22
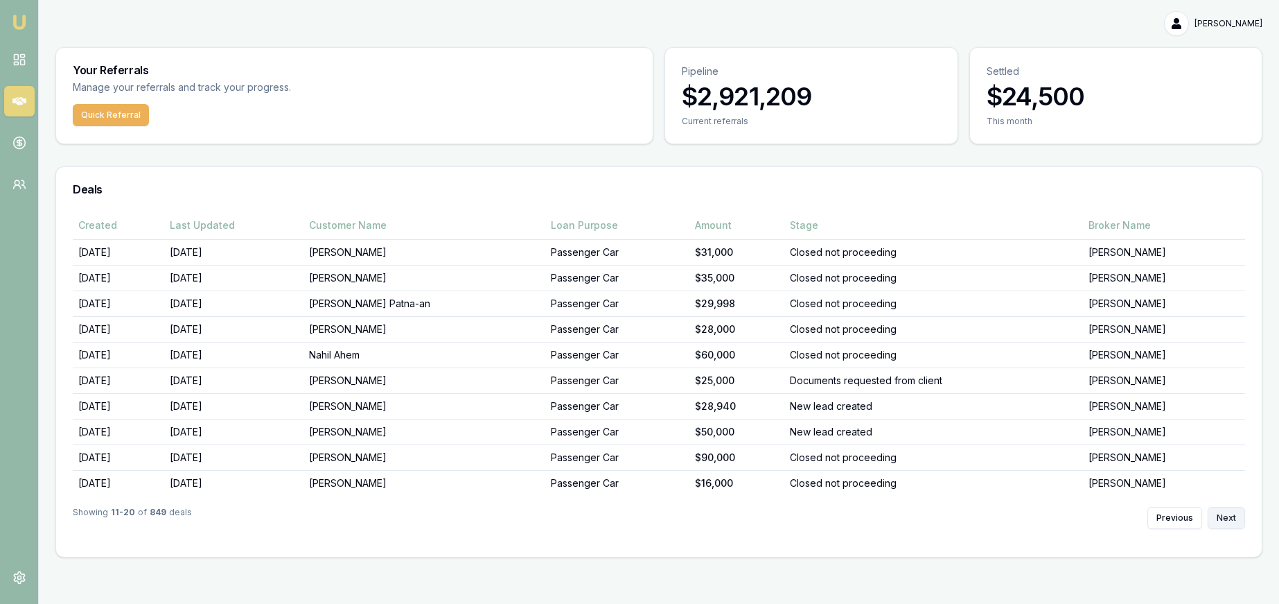
click at [1236, 513] on button "Next" at bounding box center [1226, 518] width 37 height 22
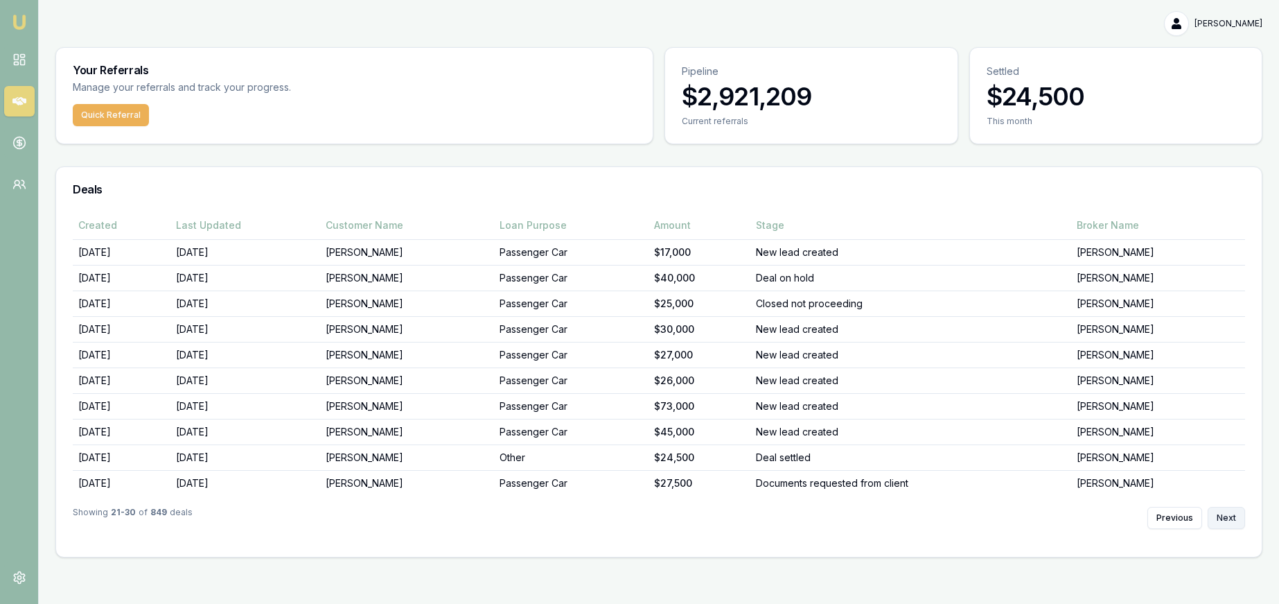
click at [1236, 513] on button "Next" at bounding box center [1226, 518] width 37 height 22
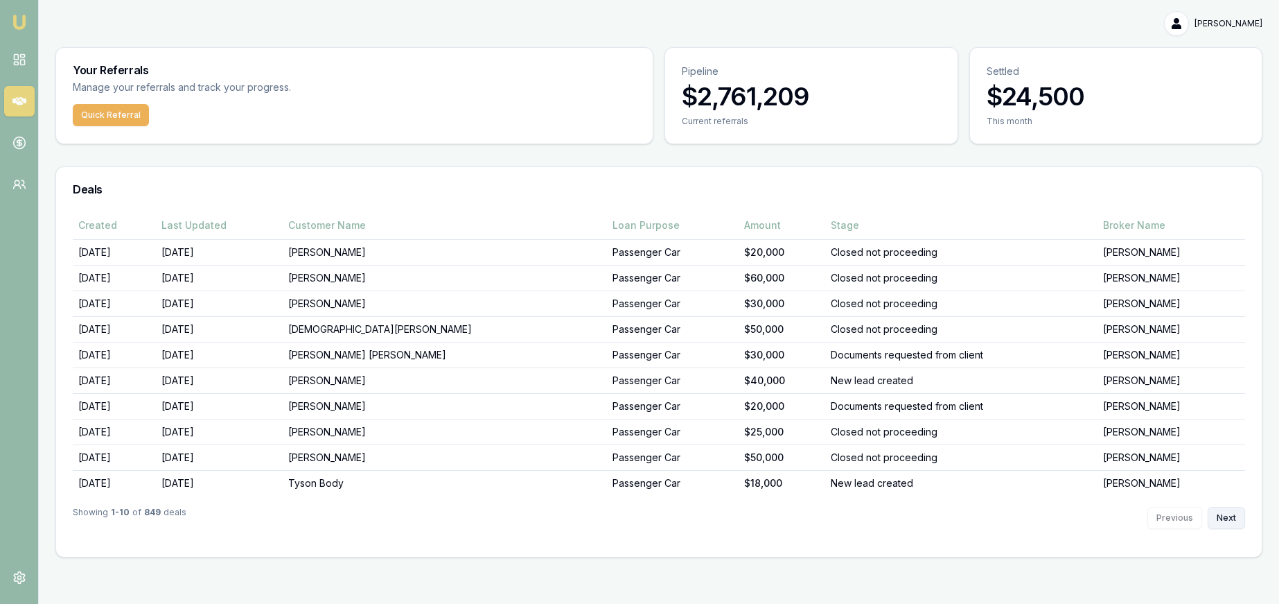
click at [1223, 522] on button "Next" at bounding box center [1226, 518] width 37 height 22
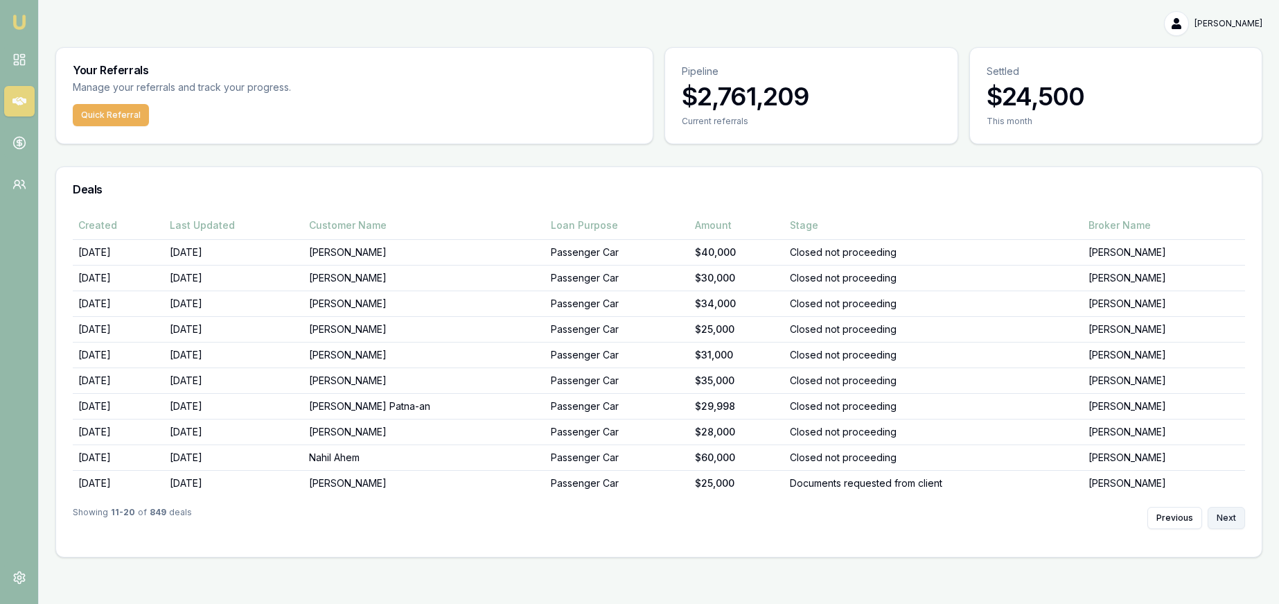
click at [1223, 522] on button "Next" at bounding box center [1226, 518] width 37 height 22
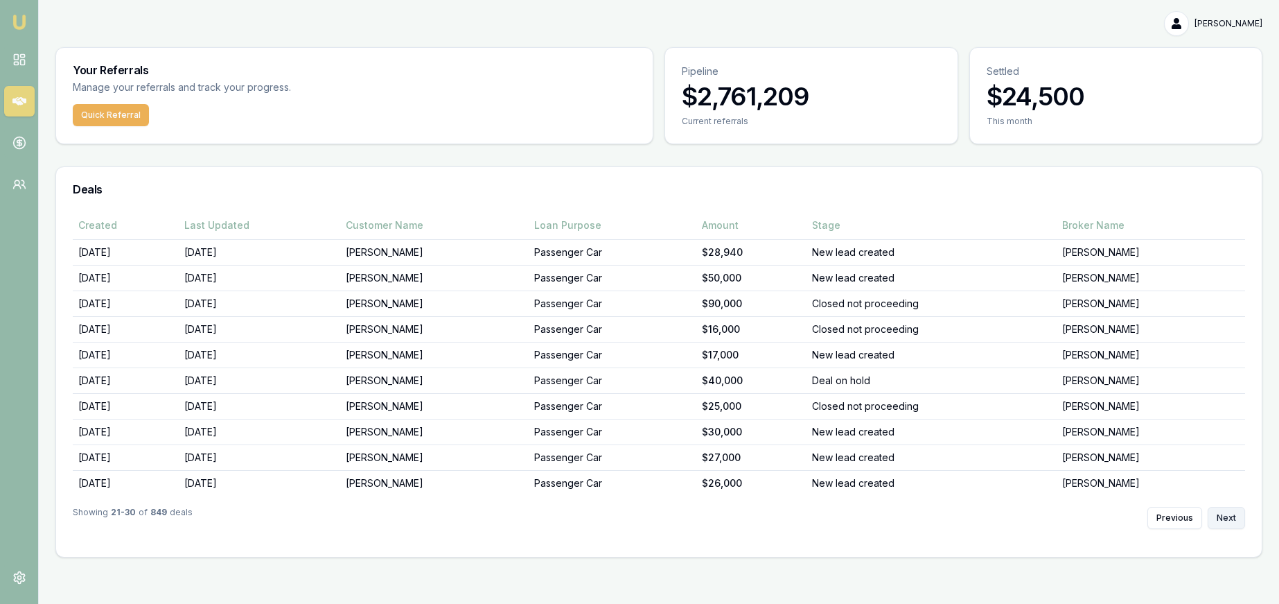
click at [1223, 522] on button "Next" at bounding box center [1226, 518] width 37 height 22
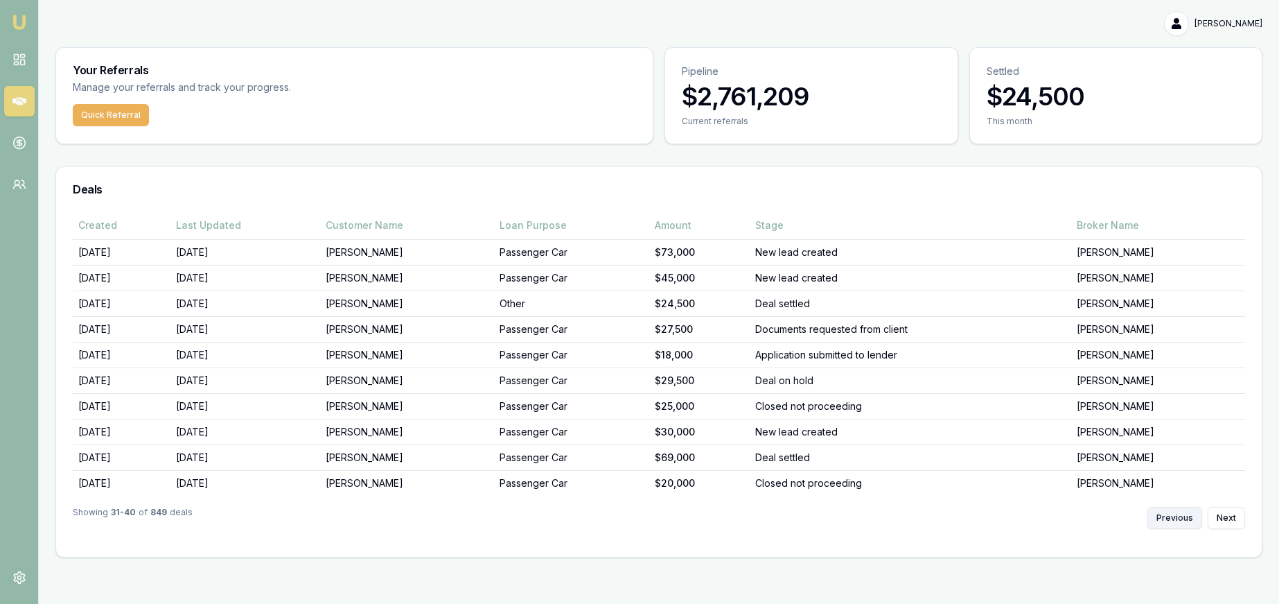
click at [1153, 514] on button "Previous" at bounding box center [1174, 518] width 55 height 22
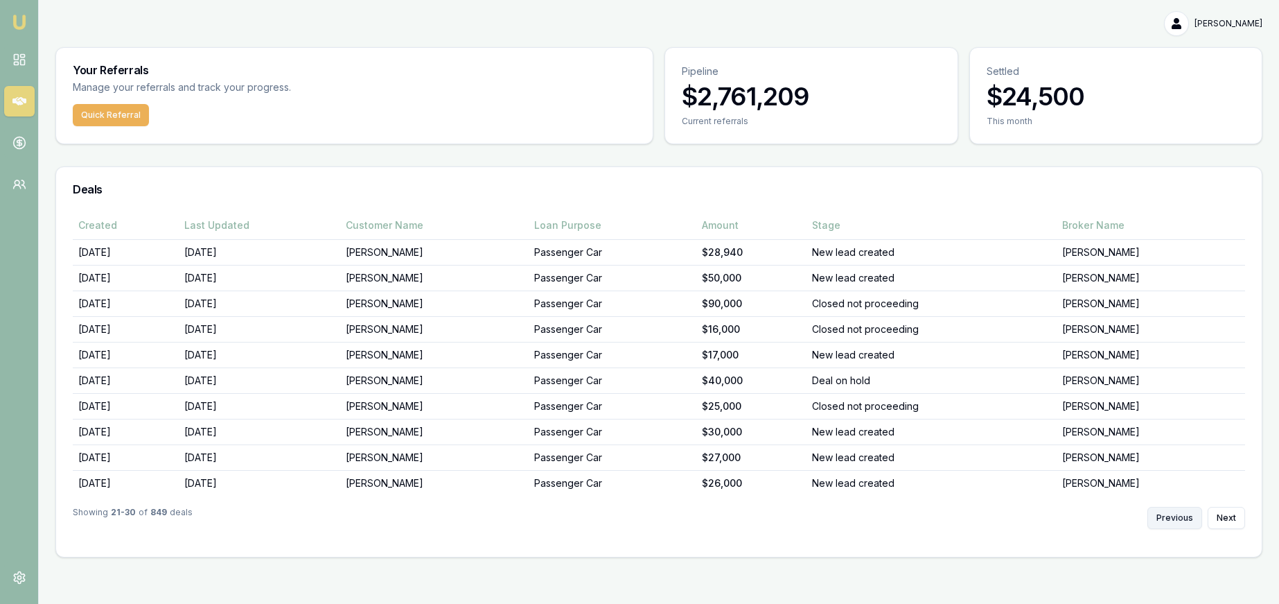
click at [1157, 517] on button "Previous" at bounding box center [1174, 518] width 55 height 22
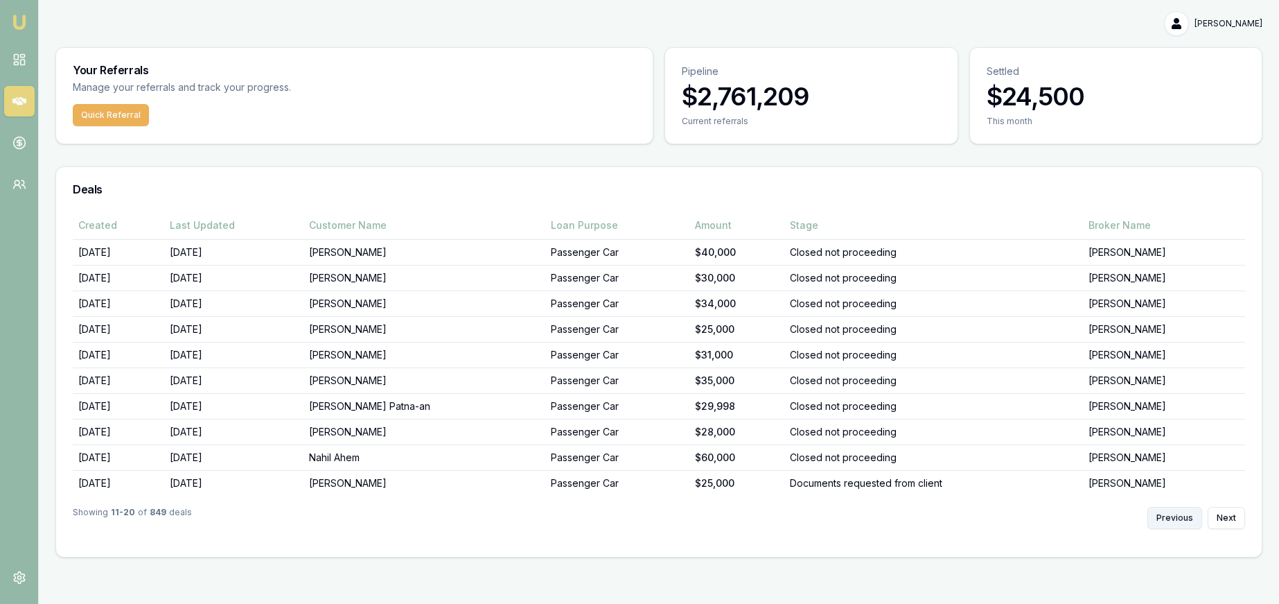
click at [1161, 517] on button "Previous" at bounding box center [1174, 518] width 55 height 22
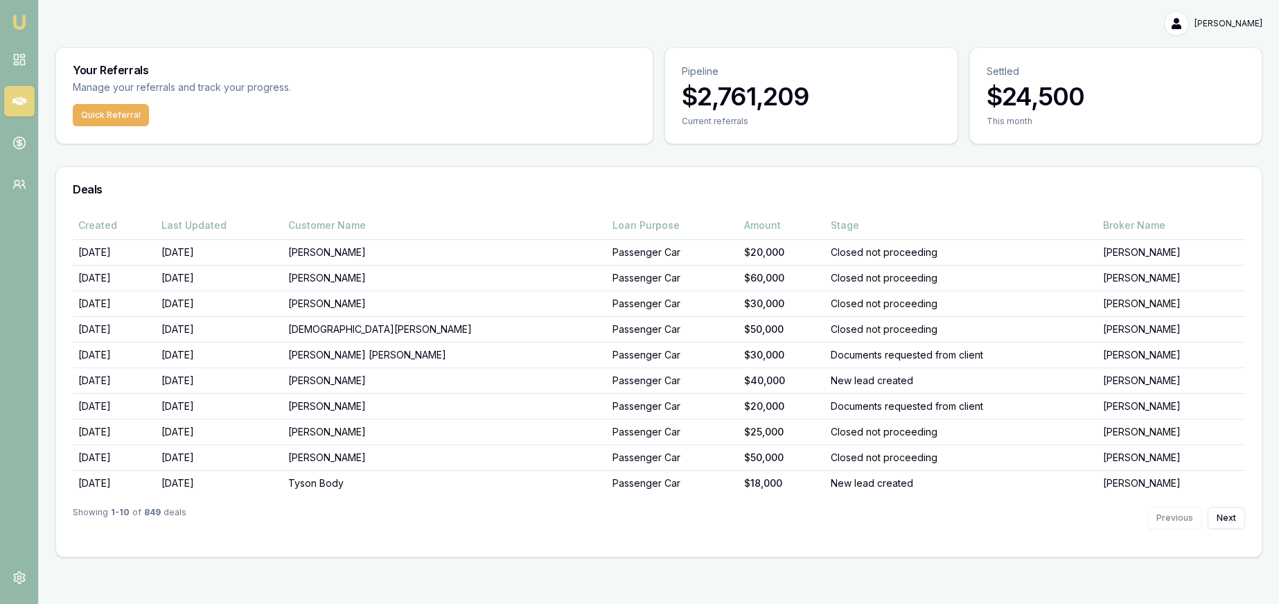
click at [1164, 517] on div "Previous Next" at bounding box center [1196, 518] width 98 height 22
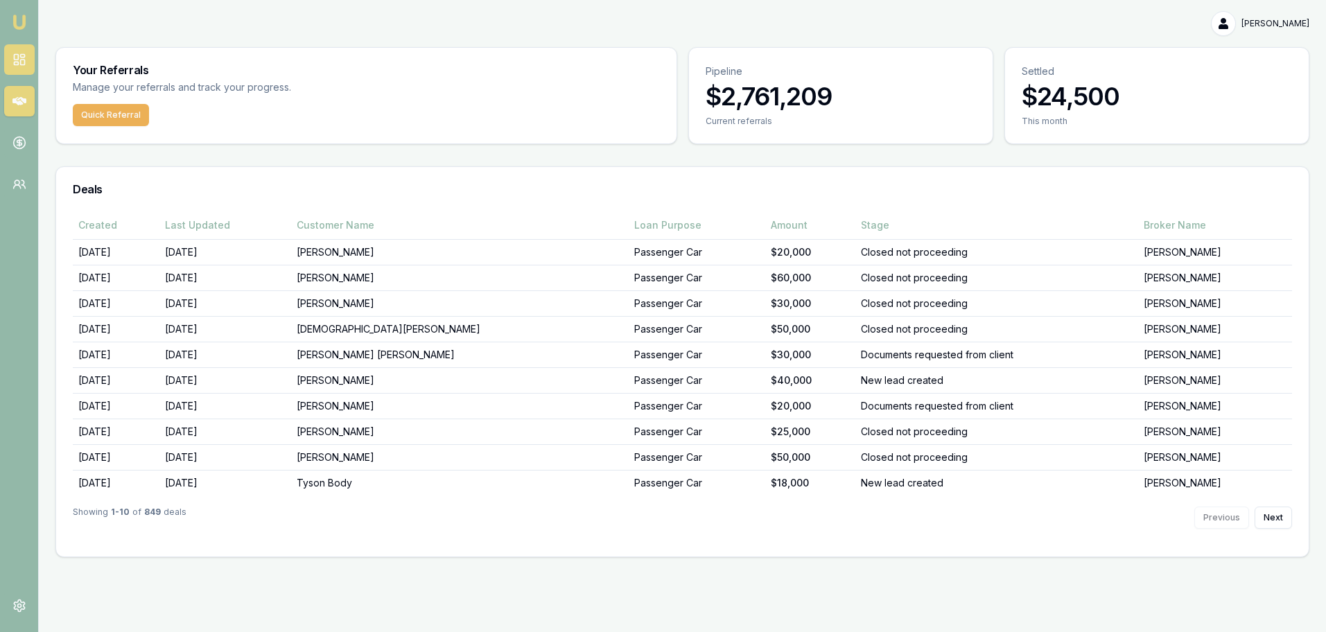
click at [18, 58] on icon at bounding box center [19, 60] width 14 height 14
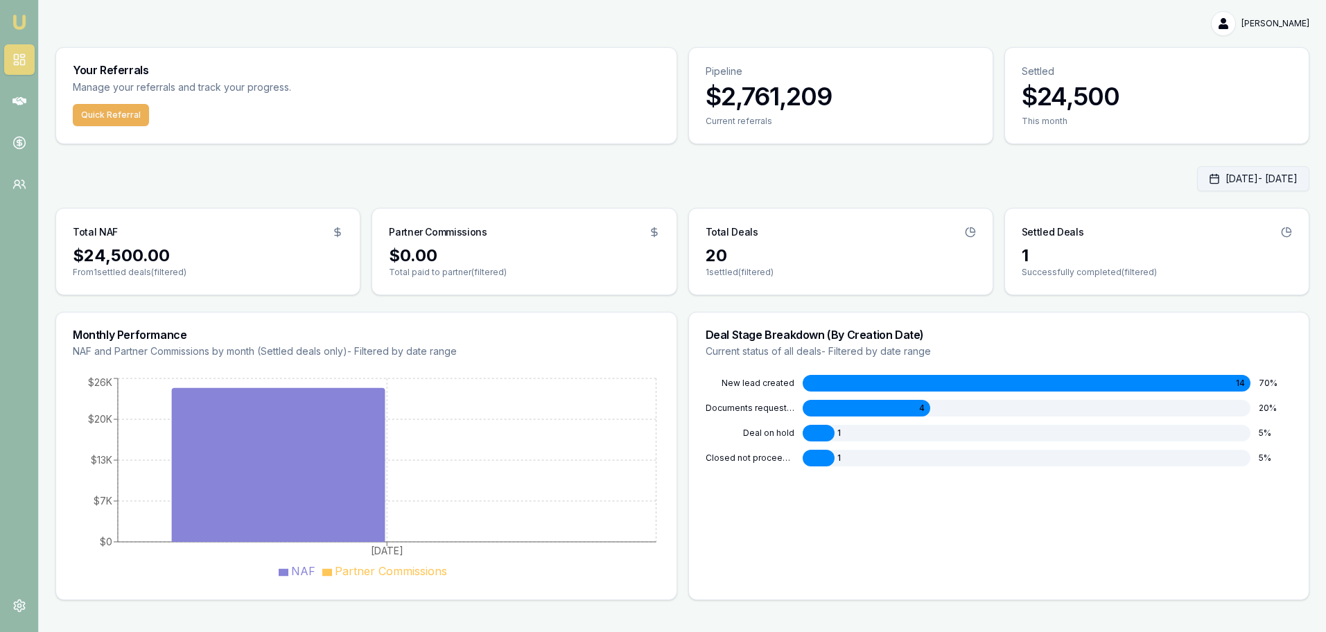
click at [1263, 173] on button "Sep 01, 2025 - Sep 04, 2025" at bounding box center [1253, 178] width 112 height 25
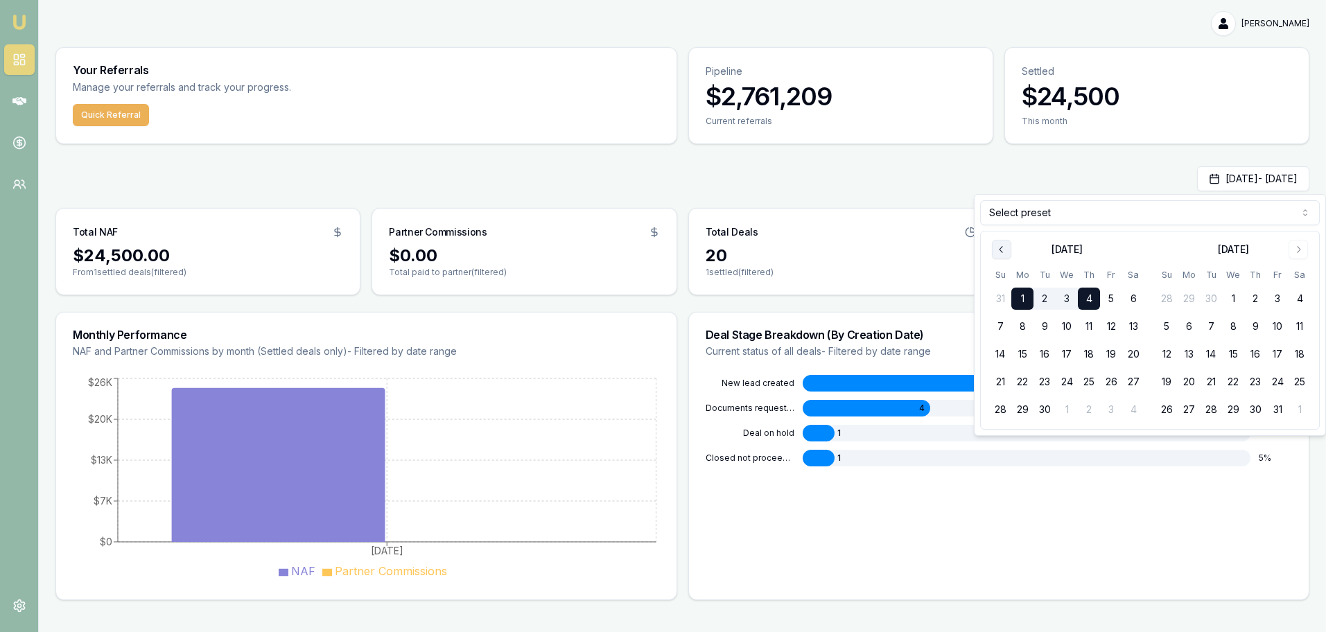
click at [998, 247] on icon "Go to previous month" at bounding box center [1001, 249] width 11 height 11
click at [1109, 301] on button "1" at bounding box center [1111, 299] width 22 height 22
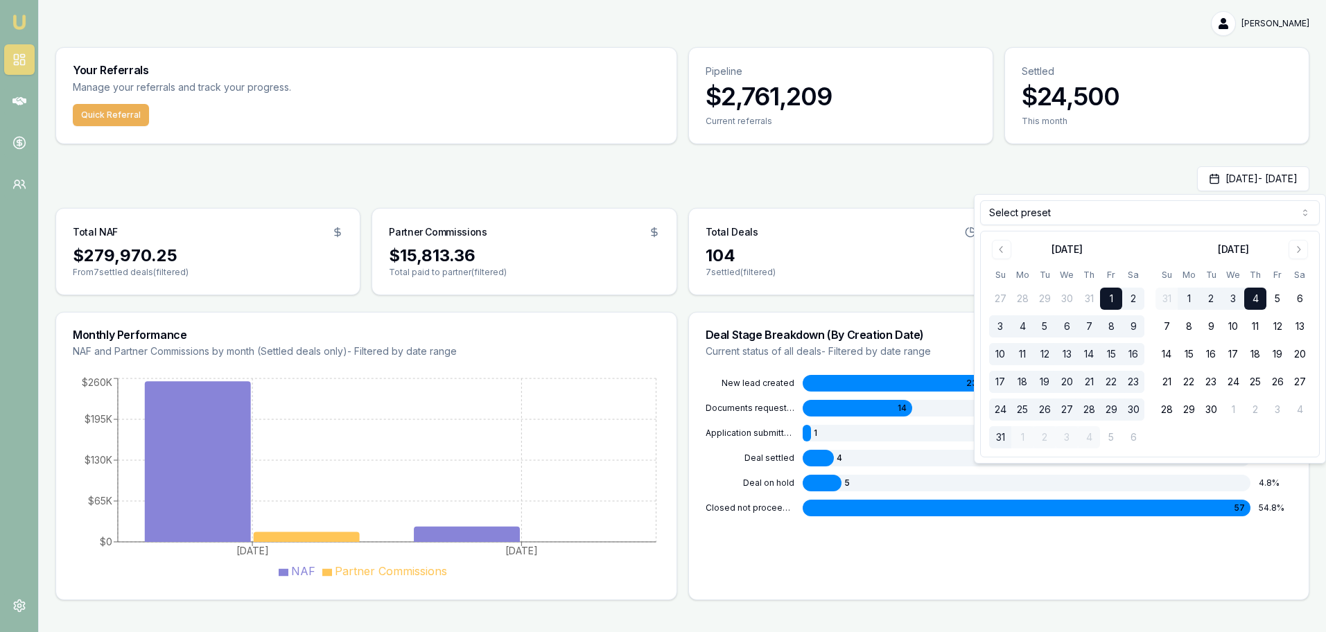
click at [1001, 434] on button "31" at bounding box center [1000, 437] width 22 height 22
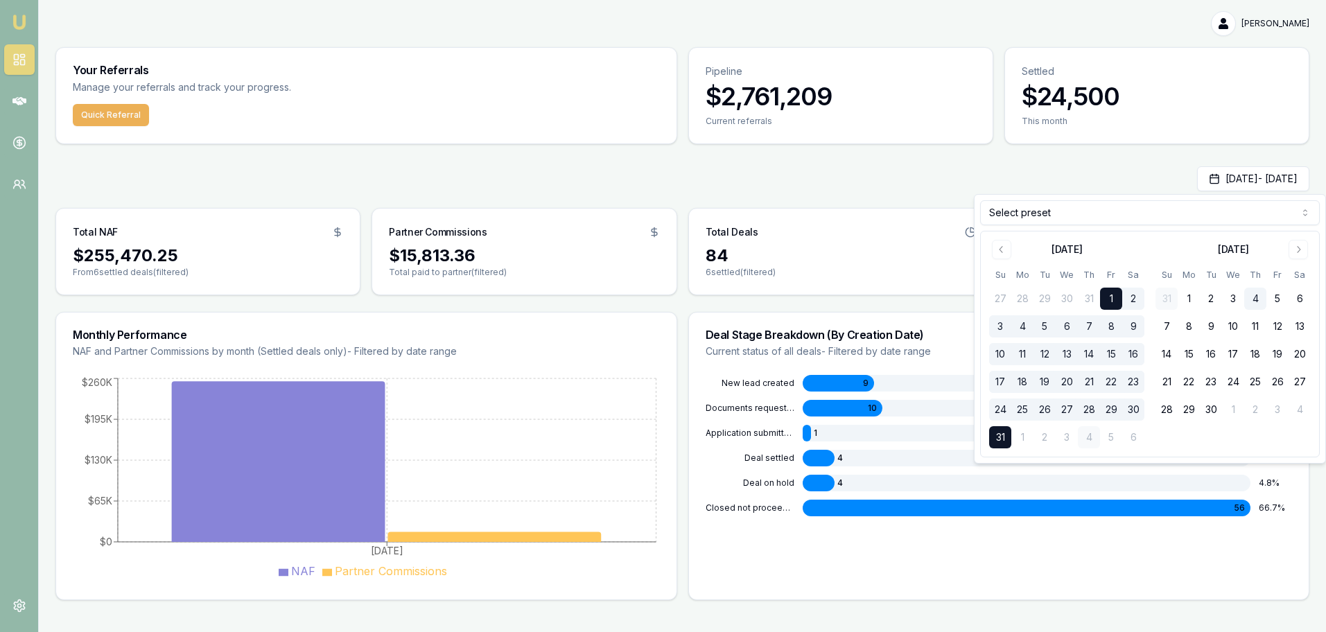
click at [940, 182] on div "Aug 01, 2025 - Aug 31, 2025" at bounding box center [682, 178] width 1254 height 25
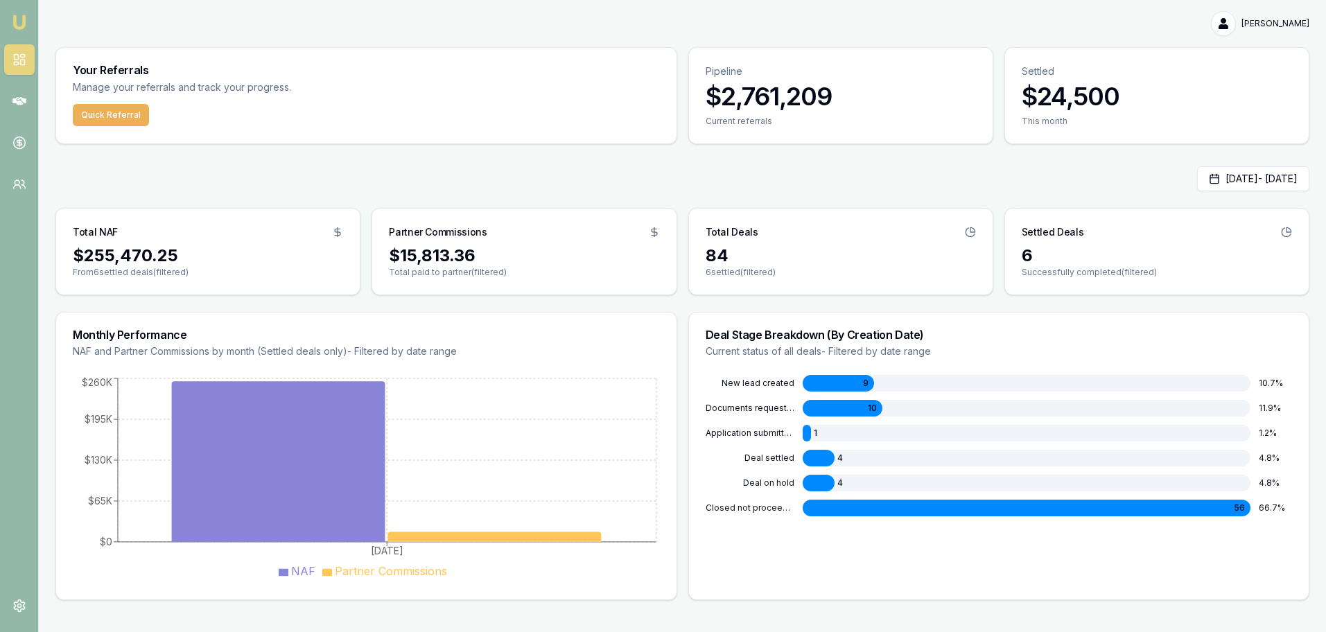
click at [947, 510] on div "56" at bounding box center [1026, 508] width 448 height 17
click at [25, 101] on icon at bounding box center [19, 101] width 14 height 8
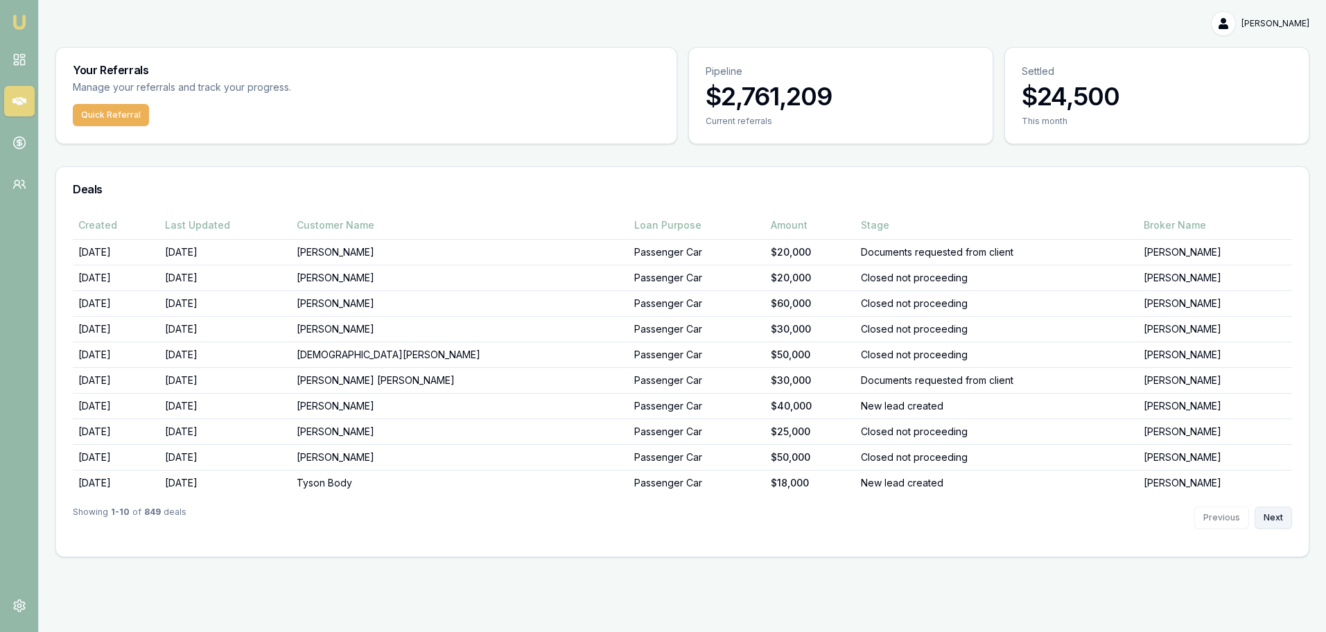
click at [1274, 516] on button "Next" at bounding box center [1272, 518] width 37 height 22
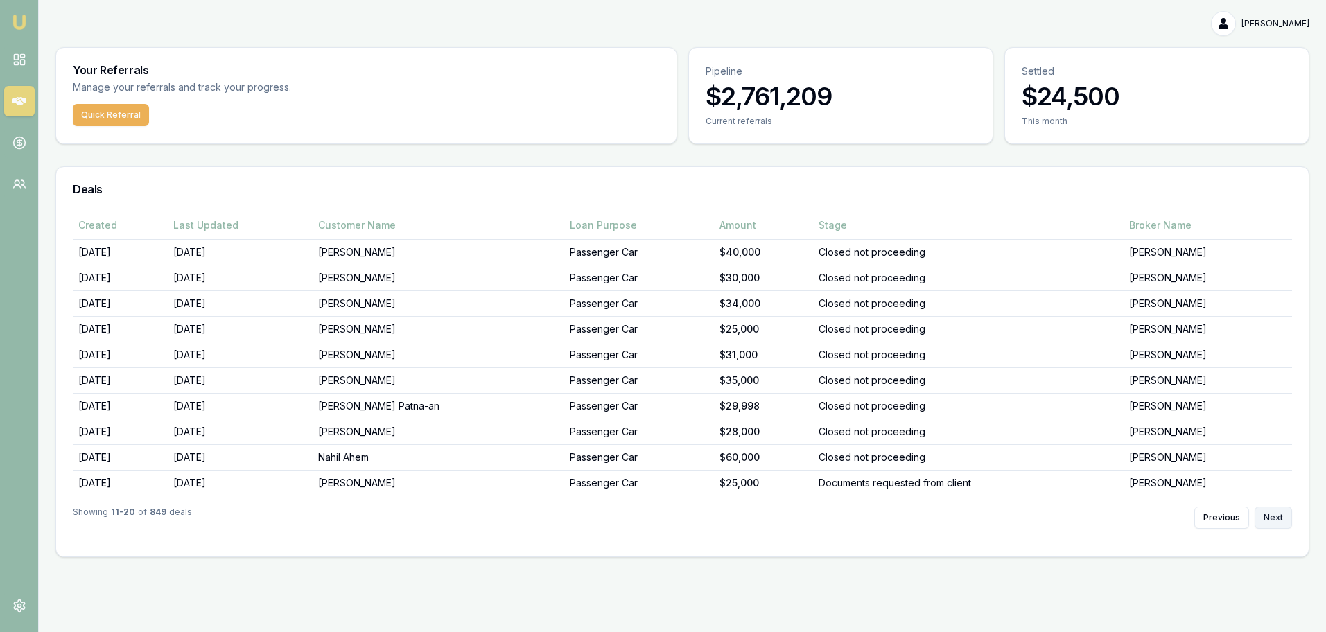
click at [1274, 516] on button "Next" at bounding box center [1272, 518] width 37 height 22
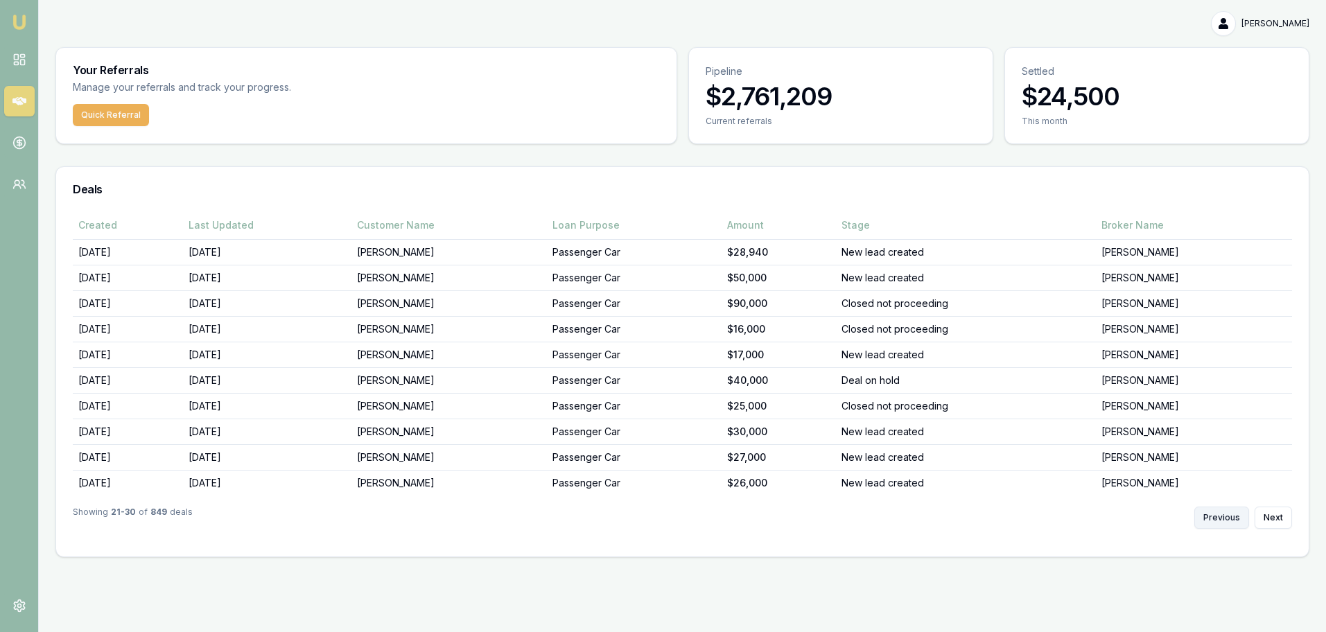
click at [1226, 522] on button "Previous" at bounding box center [1221, 518] width 55 height 22
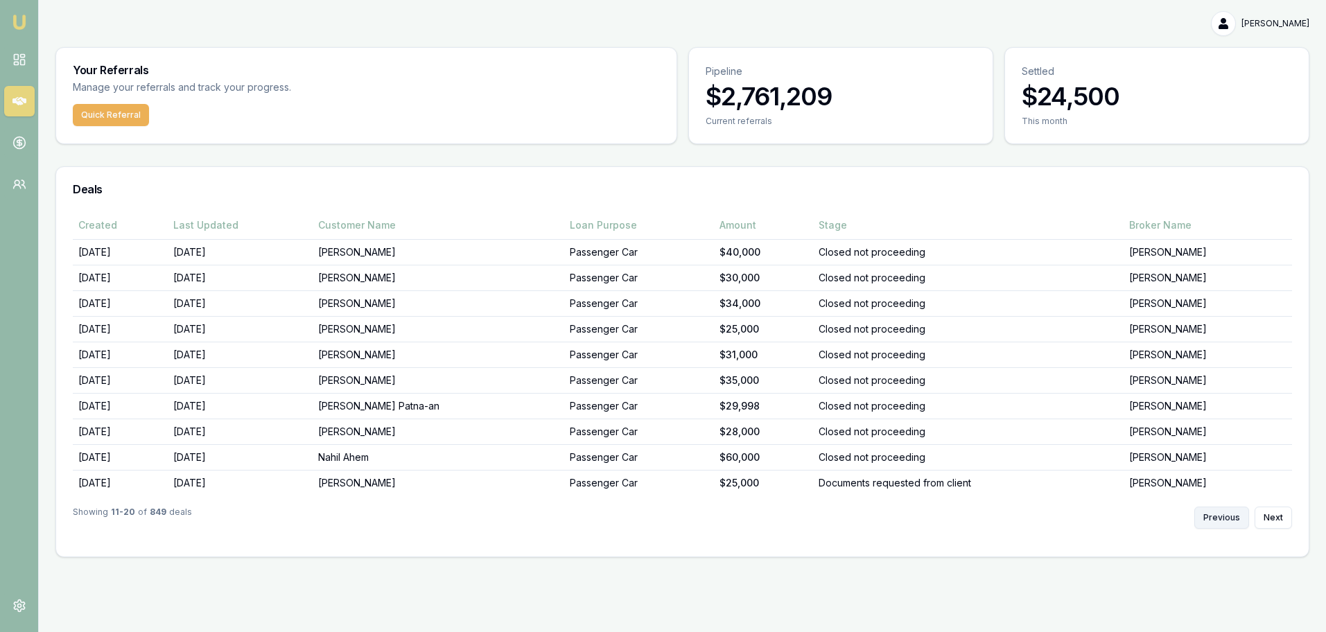
click at [1227, 520] on button "Previous" at bounding box center [1221, 518] width 55 height 22
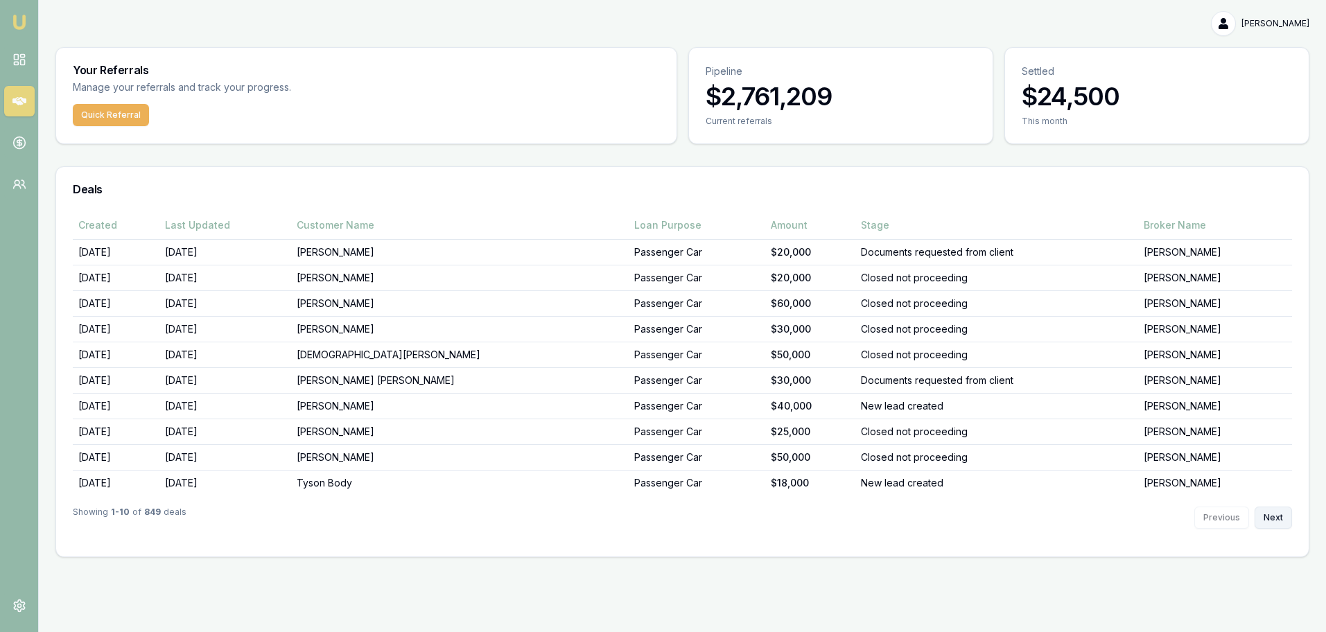
click at [1275, 516] on button "Next" at bounding box center [1272, 518] width 37 height 22
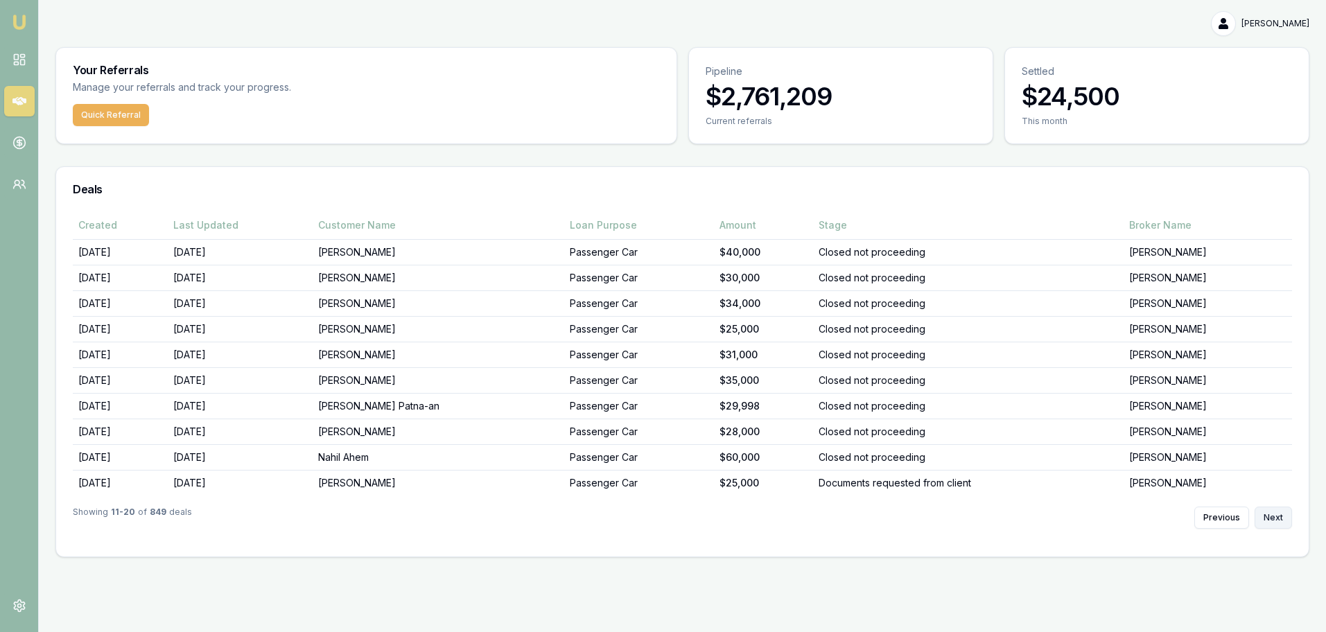
click at [1275, 516] on button "Next" at bounding box center [1272, 518] width 37 height 22
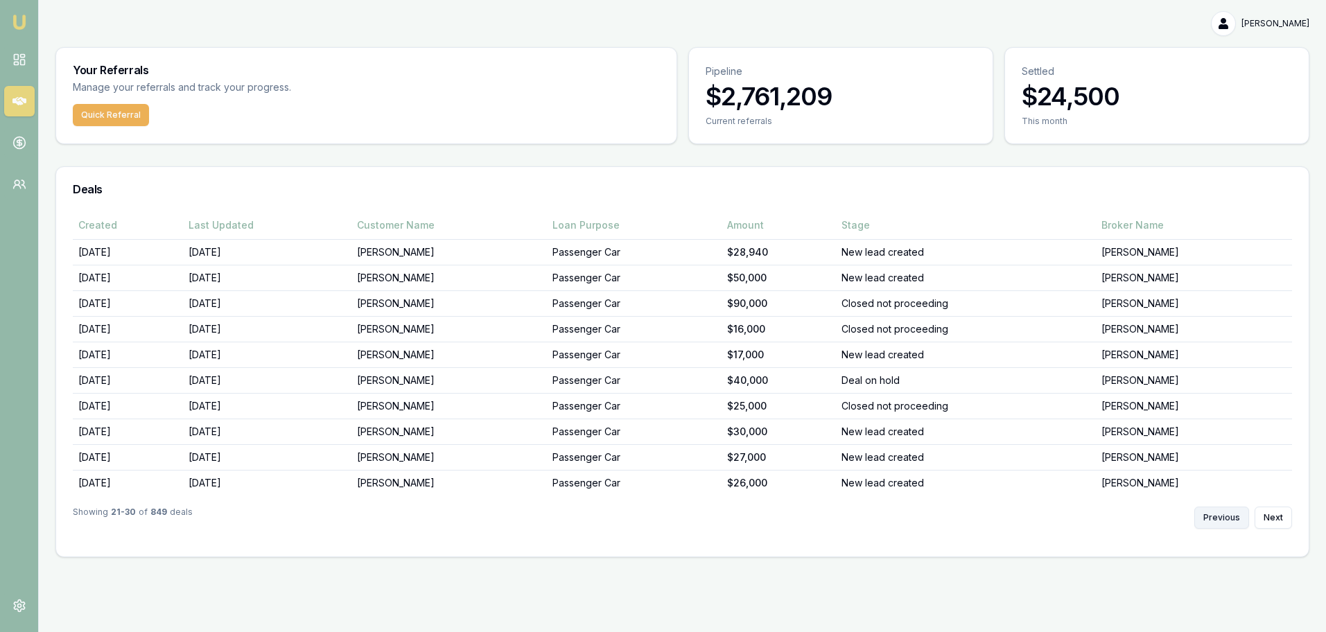
click at [1220, 522] on button "Previous" at bounding box center [1221, 518] width 55 height 22
